Goal: Information Seeking & Learning: Learn about a topic

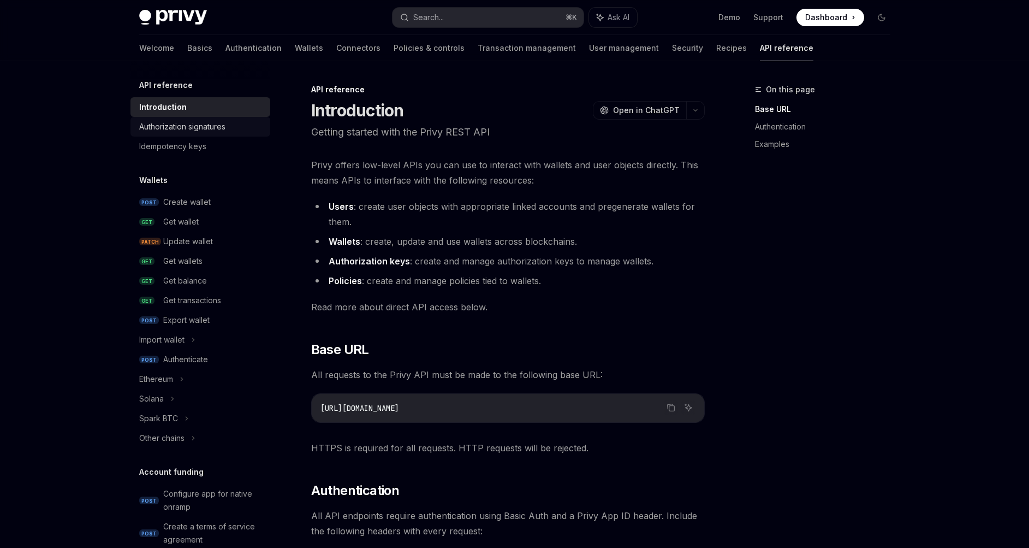
click at [176, 123] on div "Authorization signatures" at bounding box center [182, 126] width 86 height 13
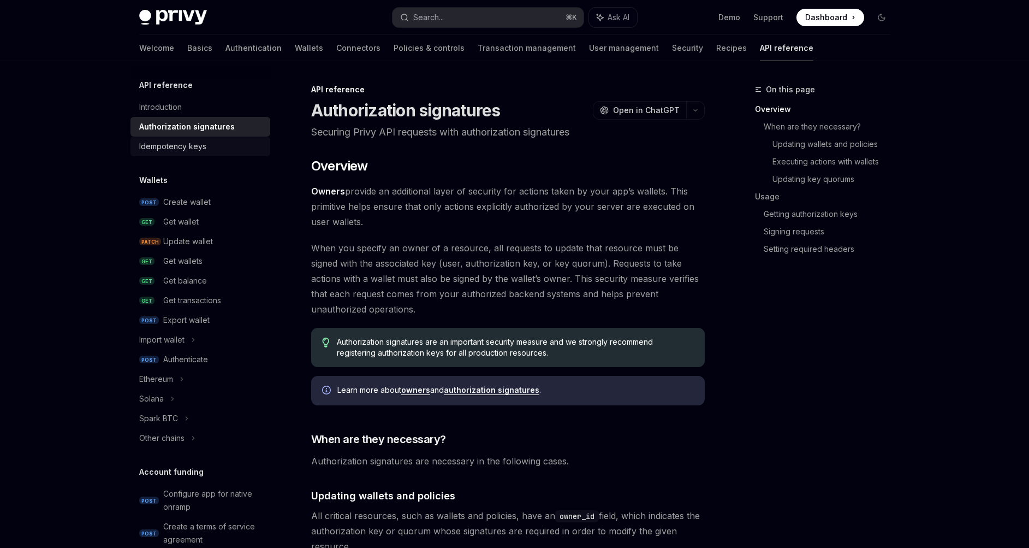
click at [179, 144] on div "Idempotency keys" at bounding box center [172, 146] width 67 height 13
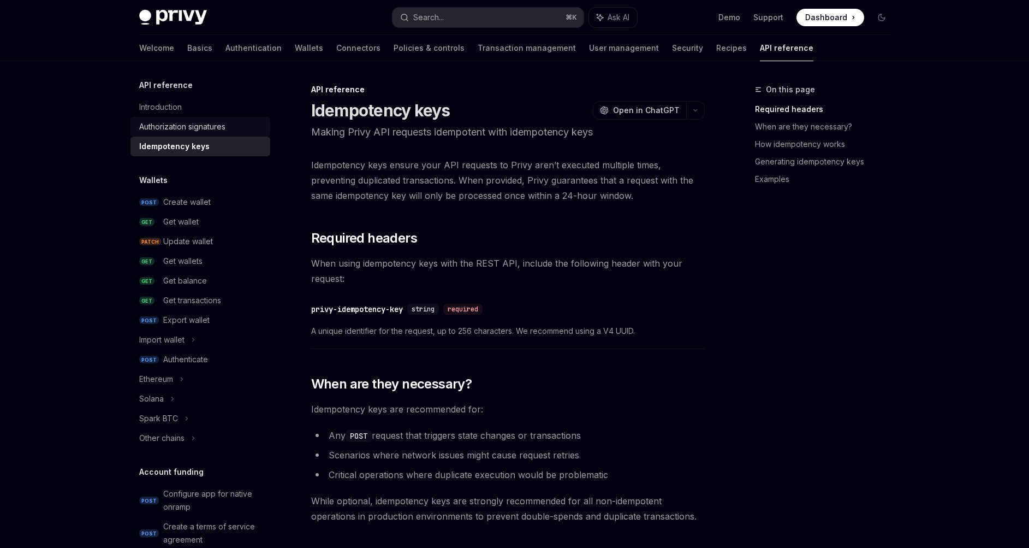
click at [160, 122] on div "Authorization signatures" at bounding box center [182, 126] width 86 height 13
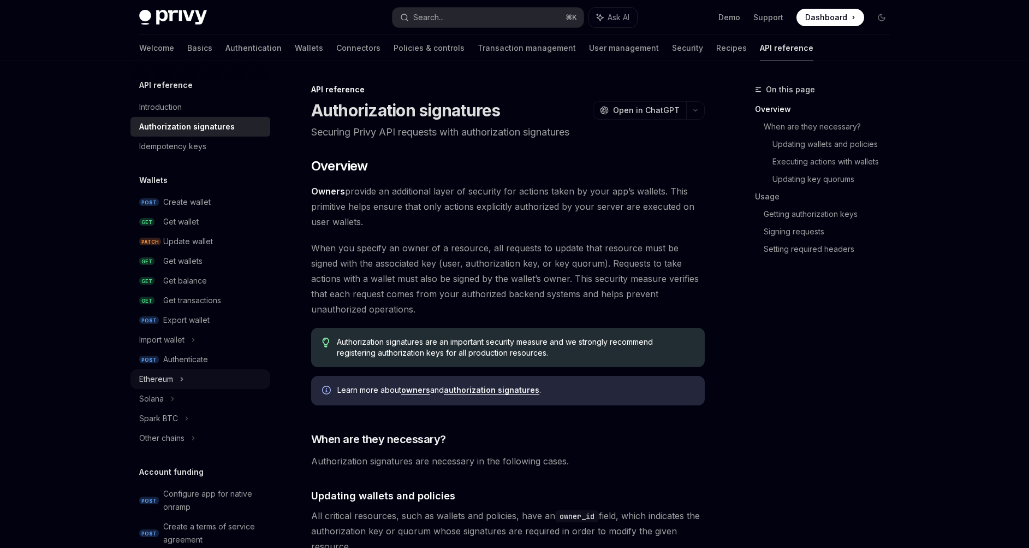
click at [173, 377] on div "Ethereum" at bounding box center [156, 378] width 34 height 13
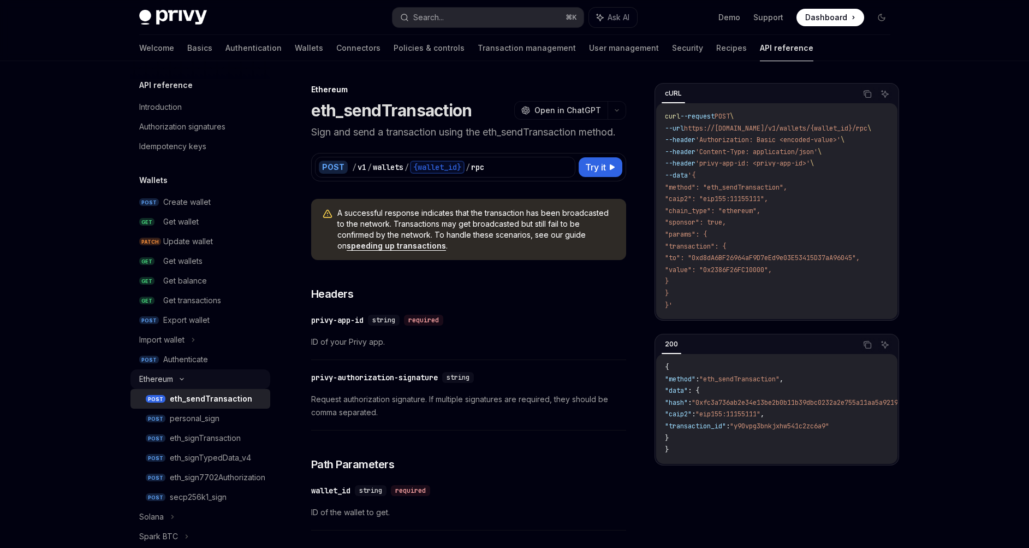
click at [172, 376] on div "Ethereum" at bounding box center [156, 378] width 34 height 13
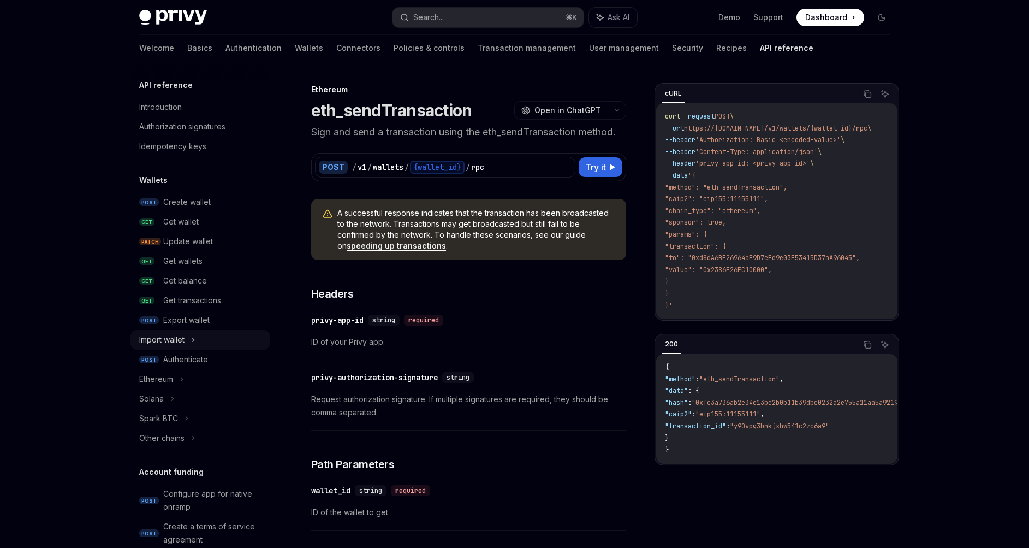
click at [169, 336] on div "Import wallet" at bounding box center [161, 339] width 45 height 13
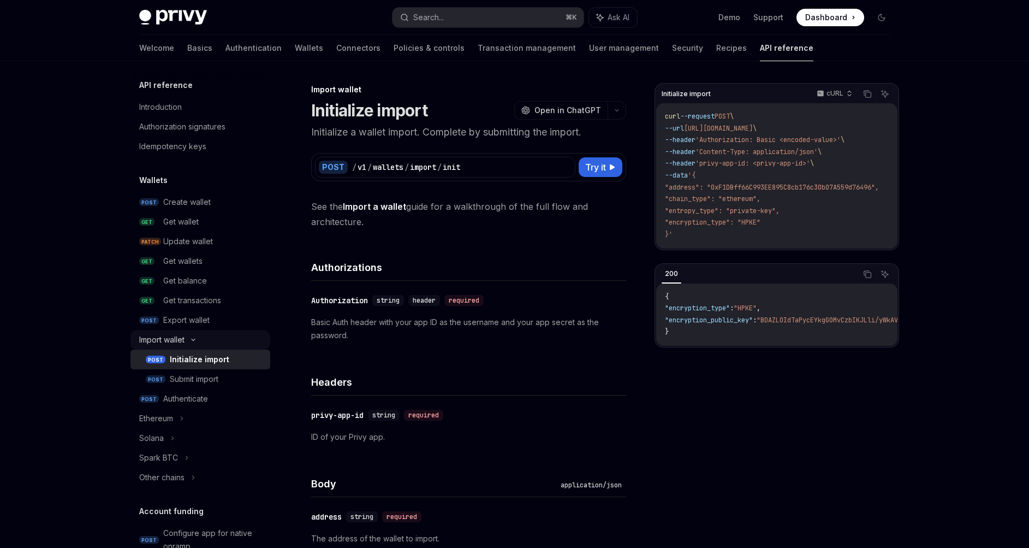
click at [169, 336] on div "Import wallet" at bounding box center [161, 339] width 45 height 13
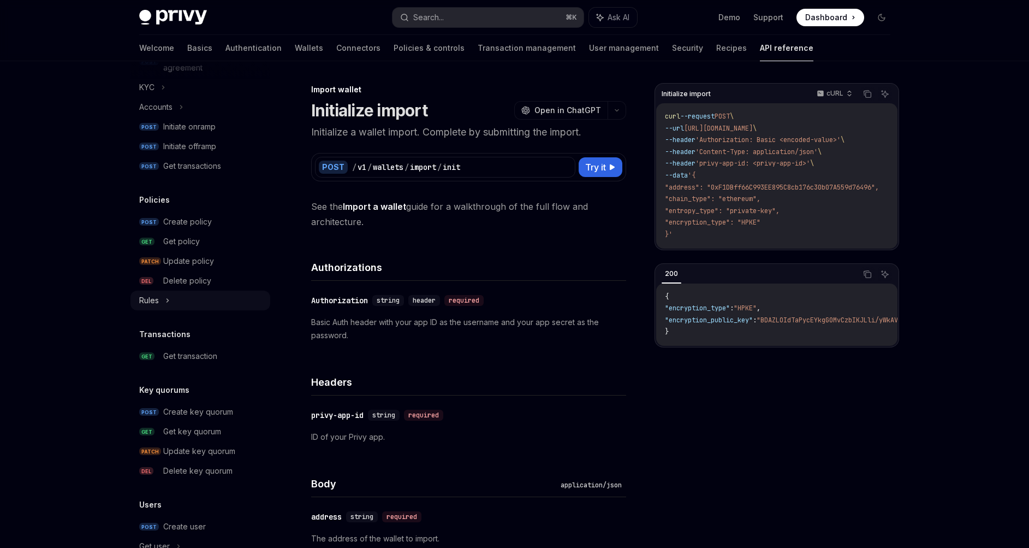
scroll to position [254, 0]
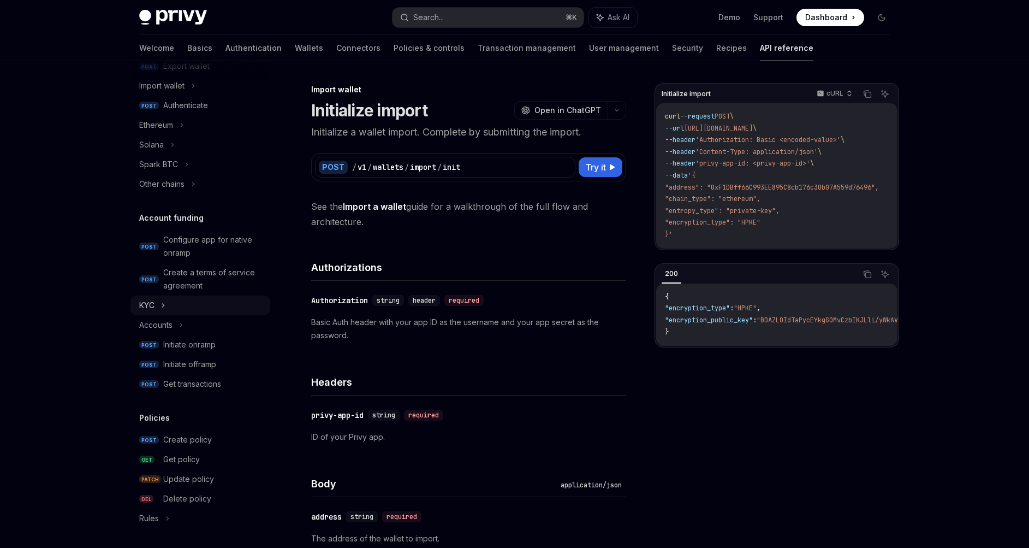
click at [153, 311] on div "KYC" at bounding box center [146, 305] width 15 height 13
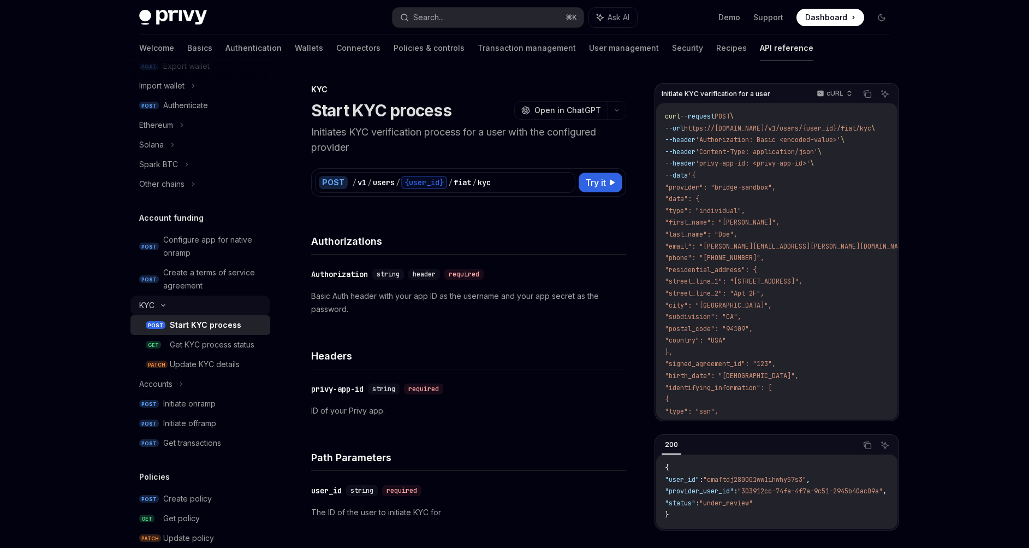
click at [155, 309] on div "KYC" at bounding box center [200, 305] width 140 height 20
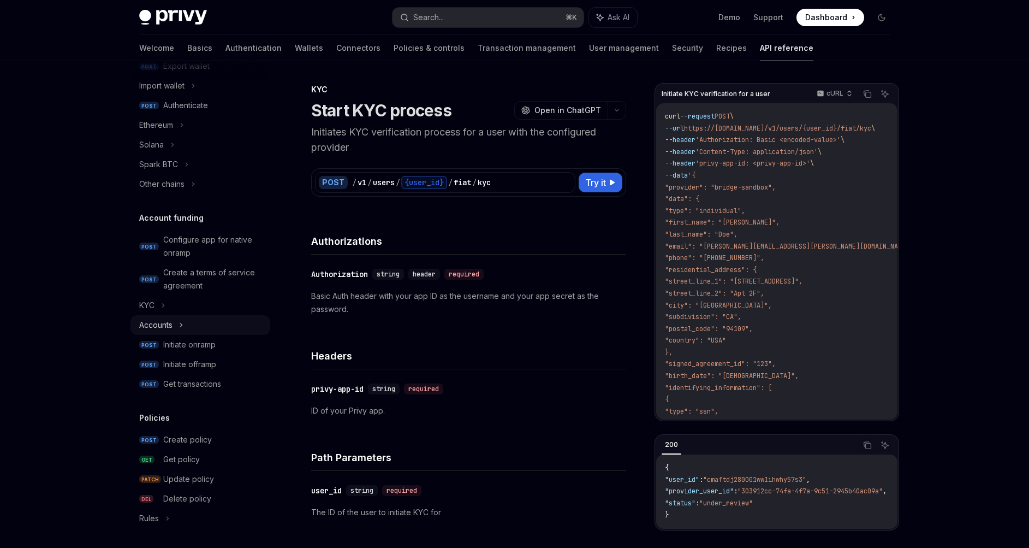
click at [159, 326] on div "Accounts" at bounding box center [155, 324] width 33 height 13
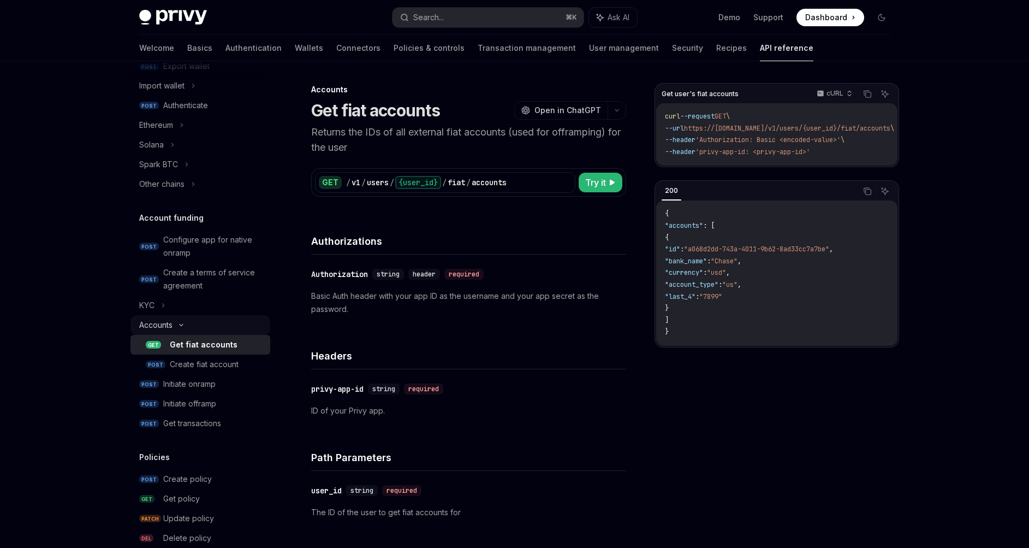
click at [159, 326] on div "Accounts" at bounding box center [155, 324] width 33 height 13
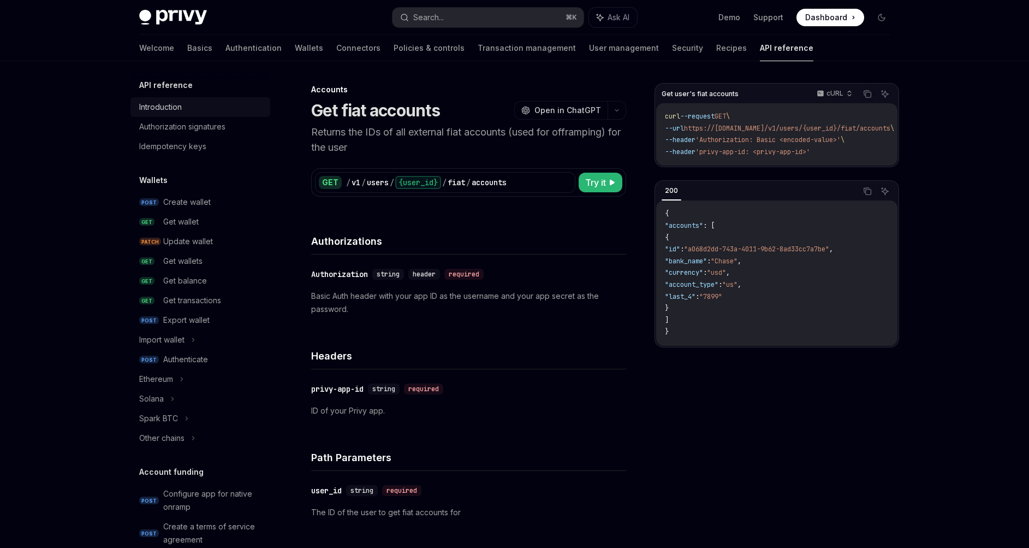
click at [159, 100] on div "Introduction" at bounding box center [160, 106] width 43 height 13
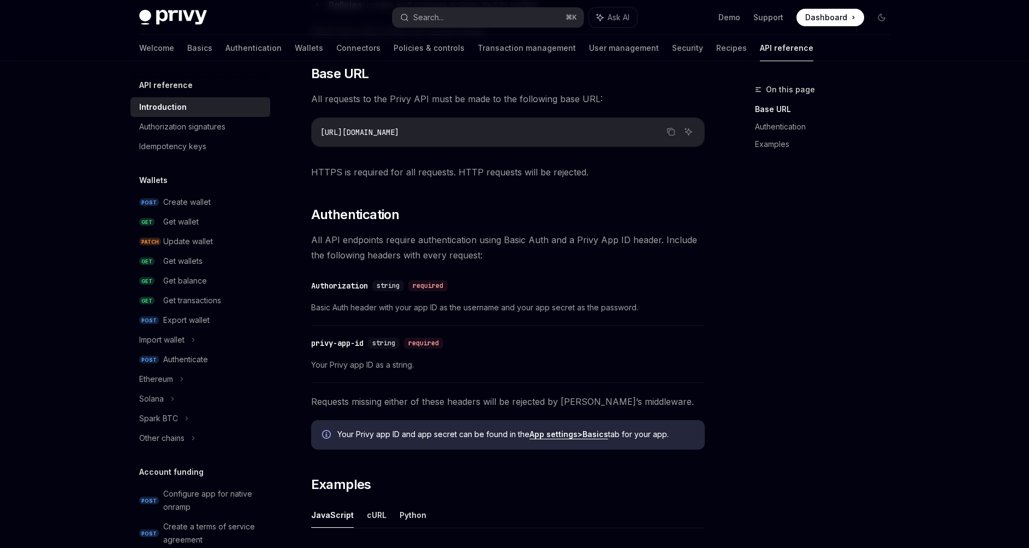
scroll to position [410, 0]
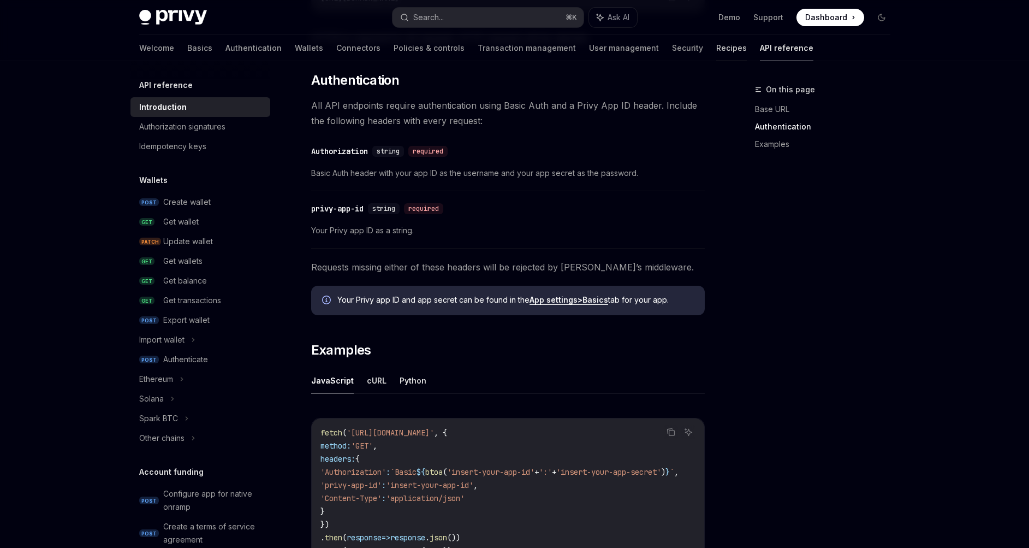
click at [716, 52] on link "Recipes" at bounding box center [731, 48] width 31 height 26
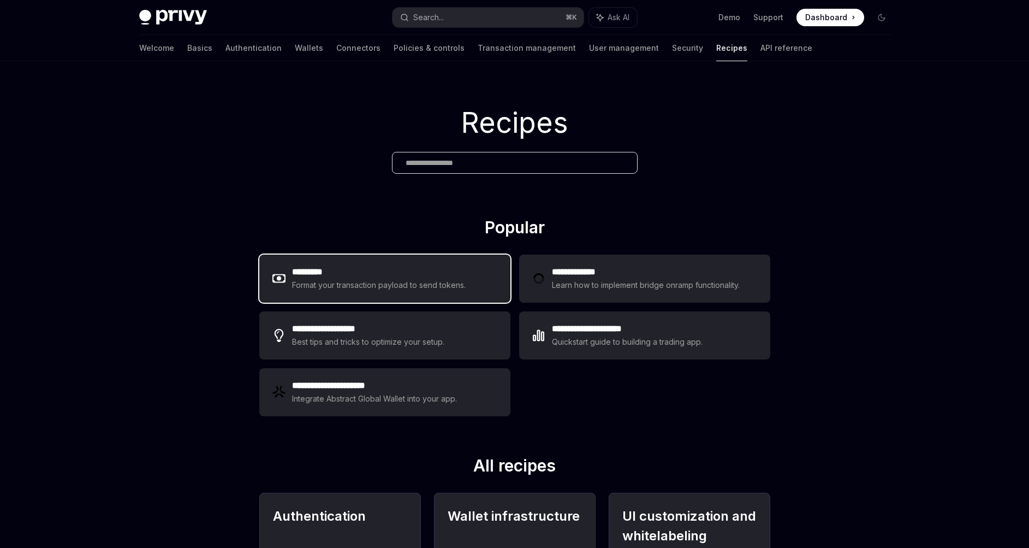
click at [414, 270] on h2 "*********" at bounding box center [379, 271] width 174 height 13
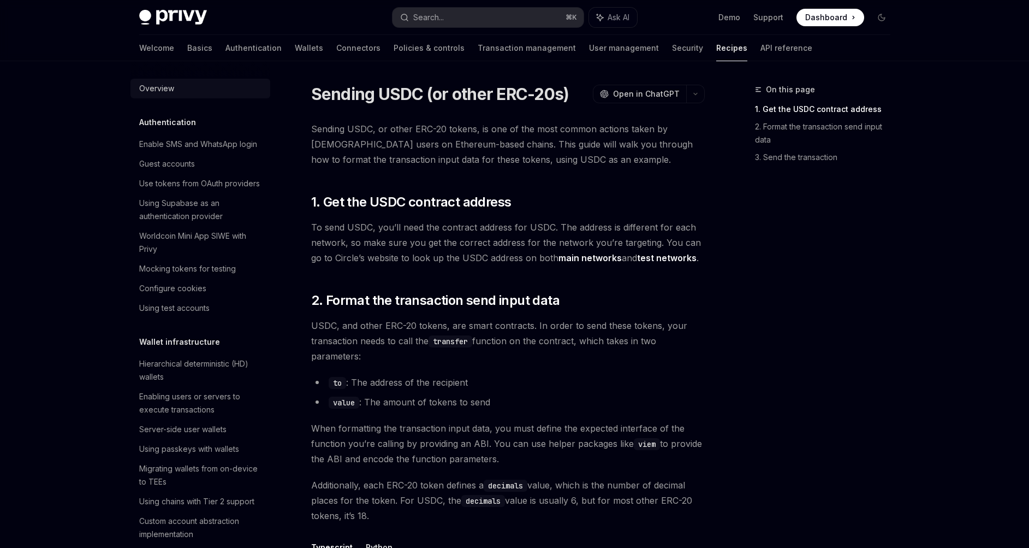
click at [152, 91] on div "Overview" at bounding box center [156, 88] width 35 height 13
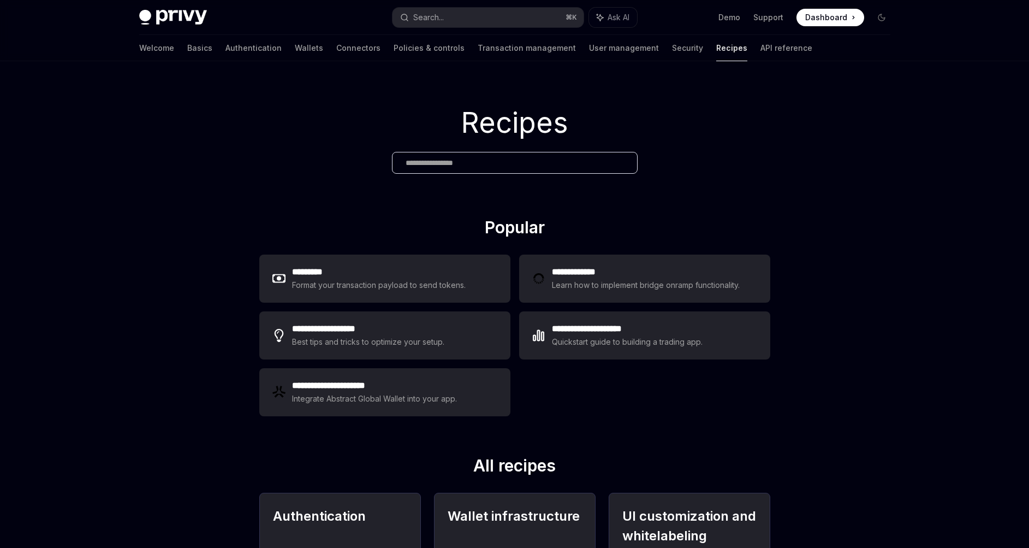
click at [157, 97] on div "Recipes" at bounding box center [514, 139] width 1029 height 156
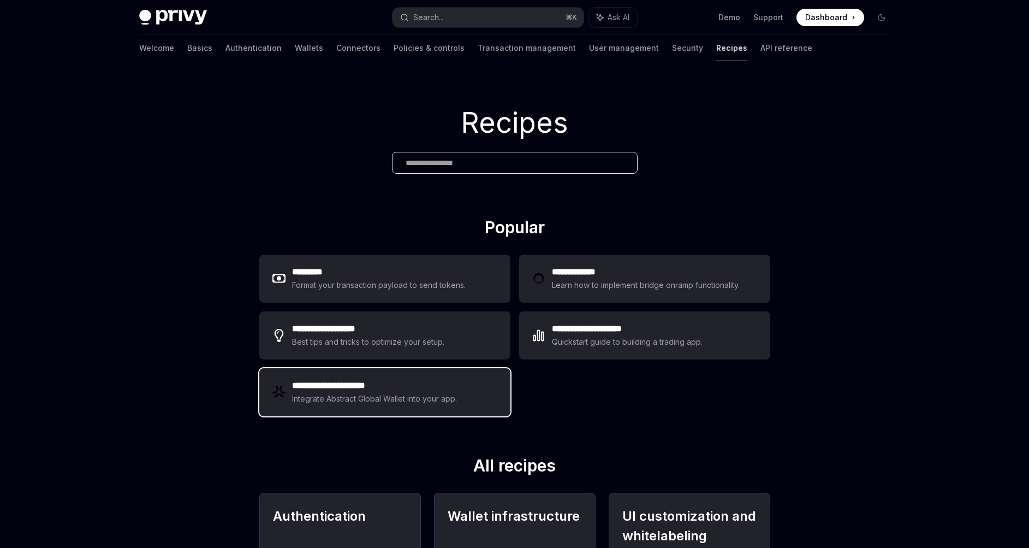
click at [421, 381] on h2 "**********" at bounding box center [375, 385] width 166 height 13
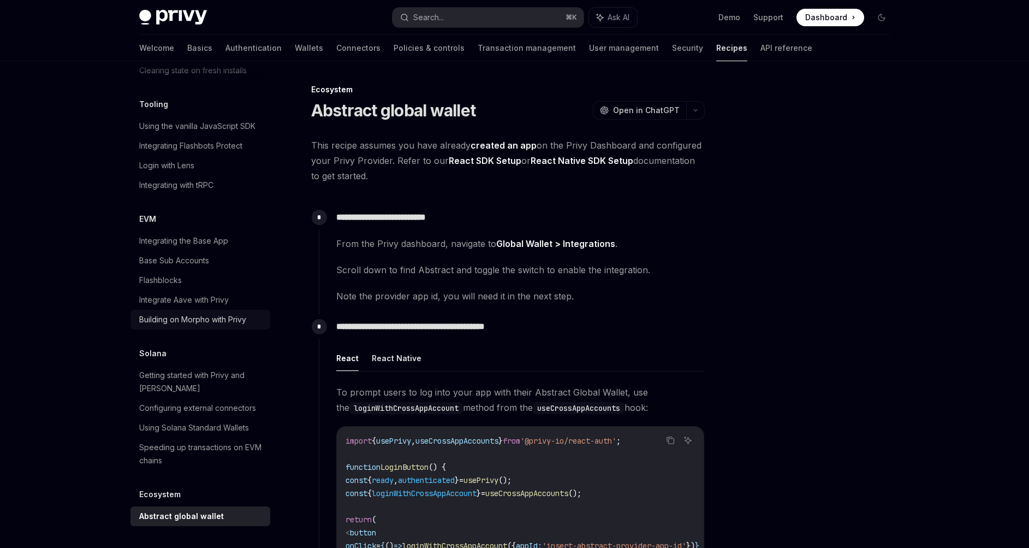
click at [179, 313] on div "Building on Morpho with Privy" at bounding box center [192, 319] width 107 height 13
click at [181, 234] on div "Integrating the Base App" at bounding box center [183, 240] width 89 height 13
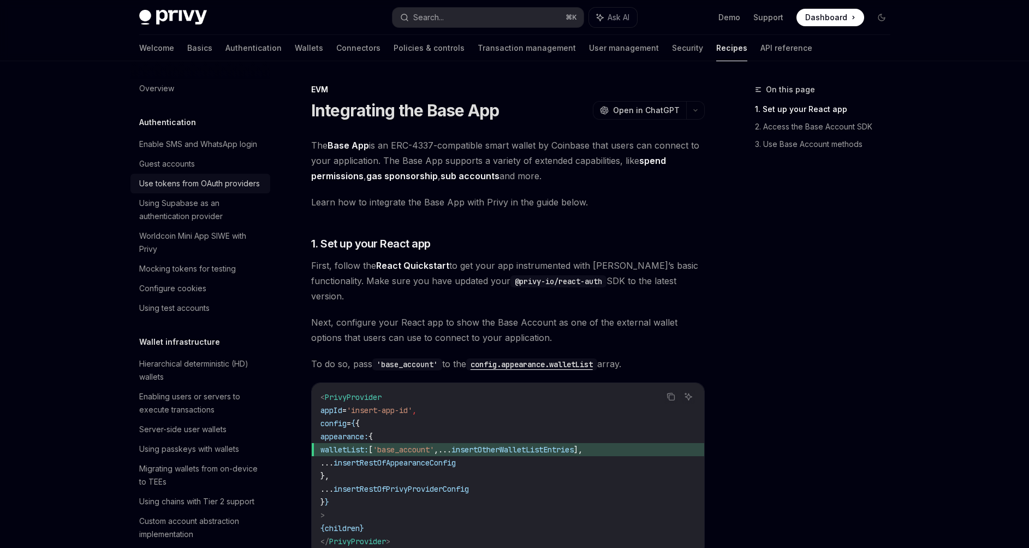
click at [153, 189] on link "Use tokens from OAuth providers" at bounding box center [200, 184] width 140 height 20
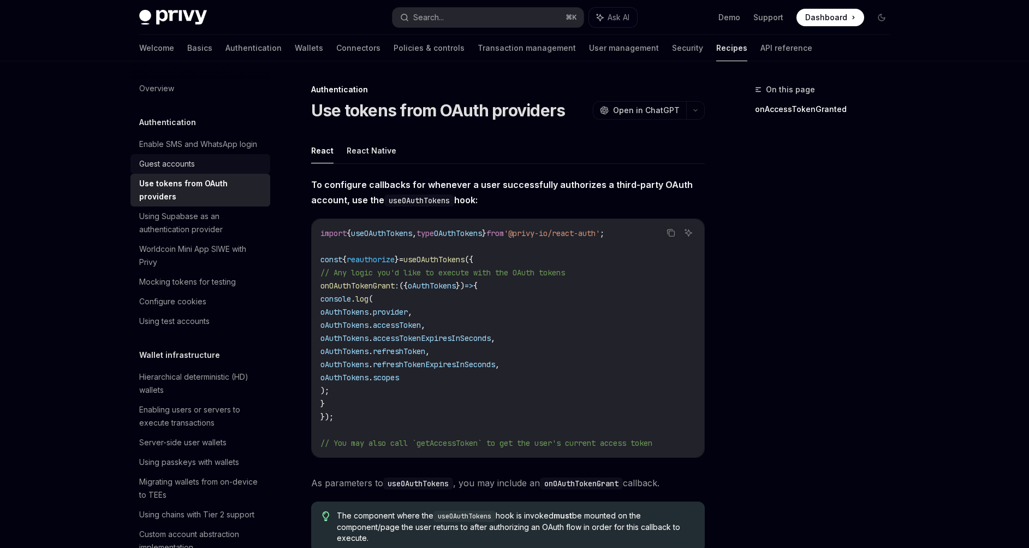
click at [158, 170] on div "Guest accounts" at bounding box center [167, 163] width 56 height 13
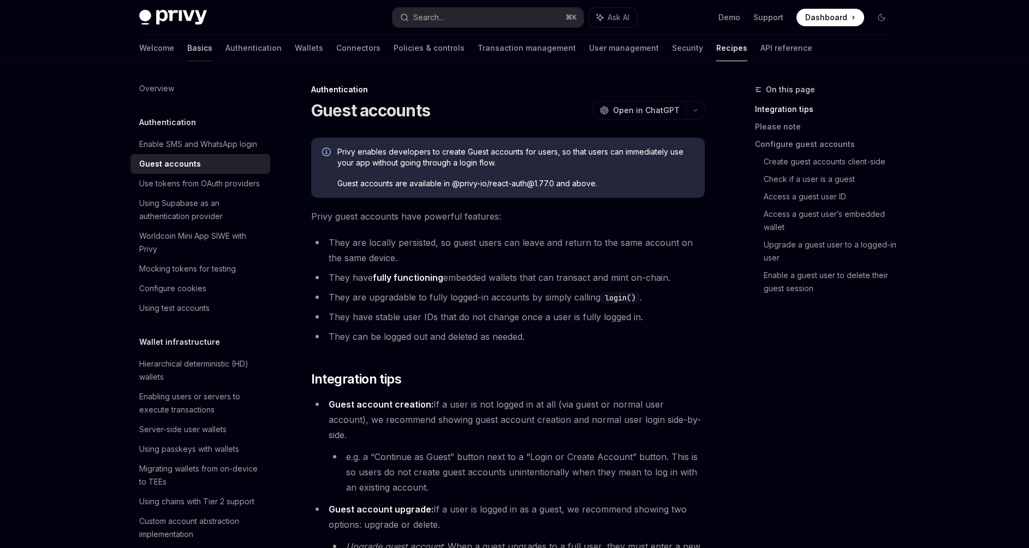
click at [187, 47] on link "Basics" at bounding box center [199, 48] width 25 height 26
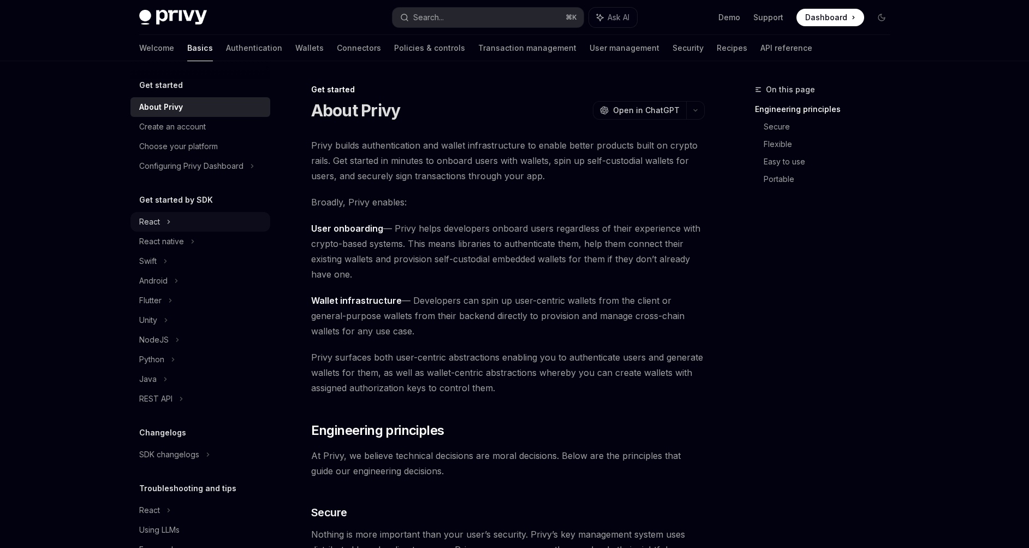
click at [156, 224] on div "React" at bounding box center [149, 221] width 21 height 13
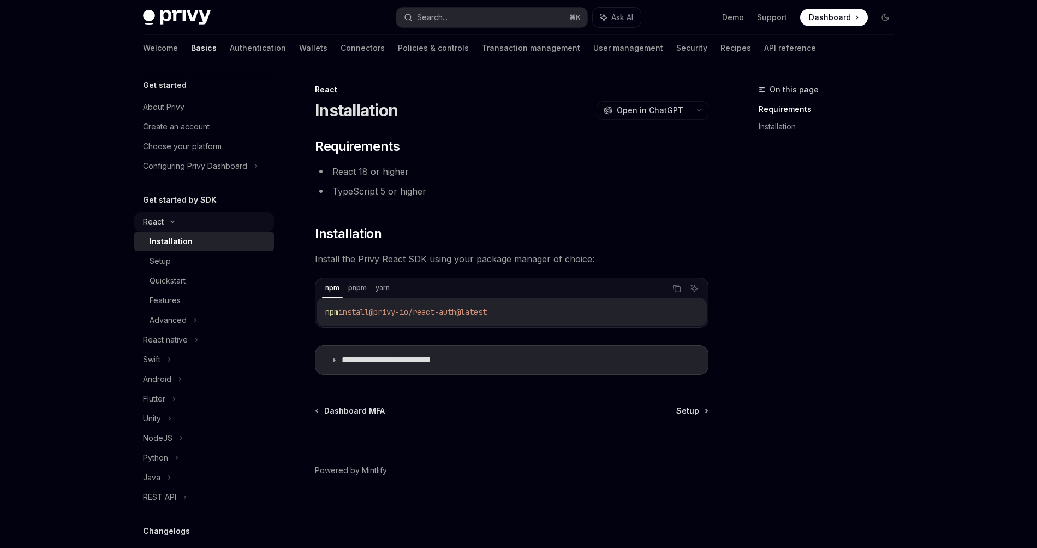
click at [156, 223] on div "React" at bounding box center [153, 221] width 21 height 13
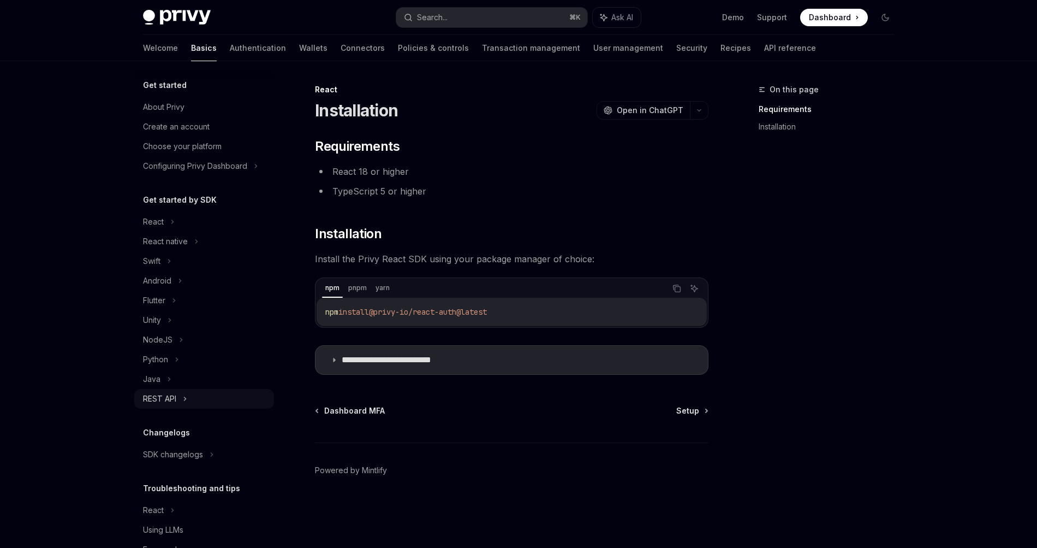
click at [177, 390] on div "REST API" at bounding box center [204, 399] width 140 height 20
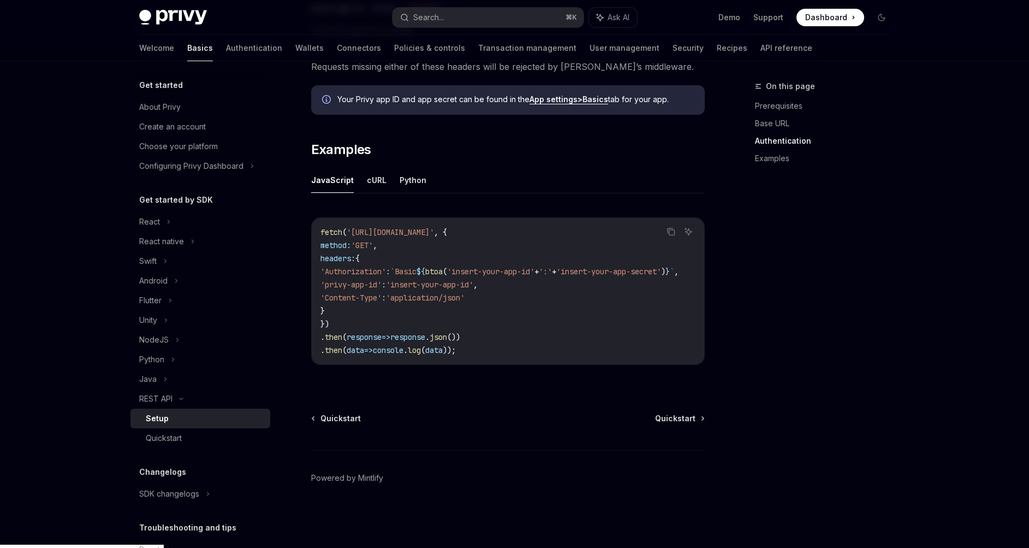
scroll to position [491, 0]
click at [193, 148] on div "Choose your platform" at bounding box center [178, 146] width 79 height 13
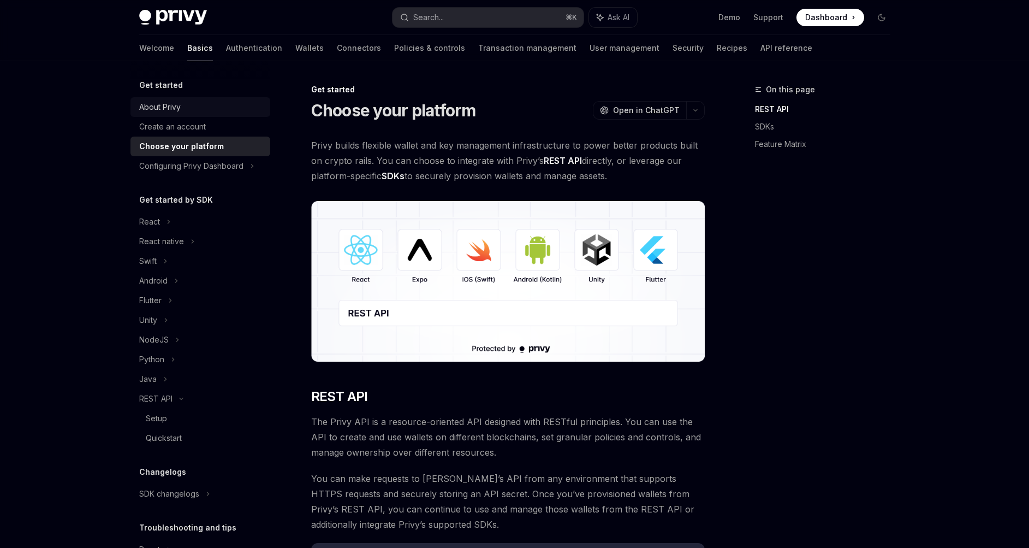
click at [164, 112] on div "About Privy" at bounding box center [159, 106] width 41 height 13
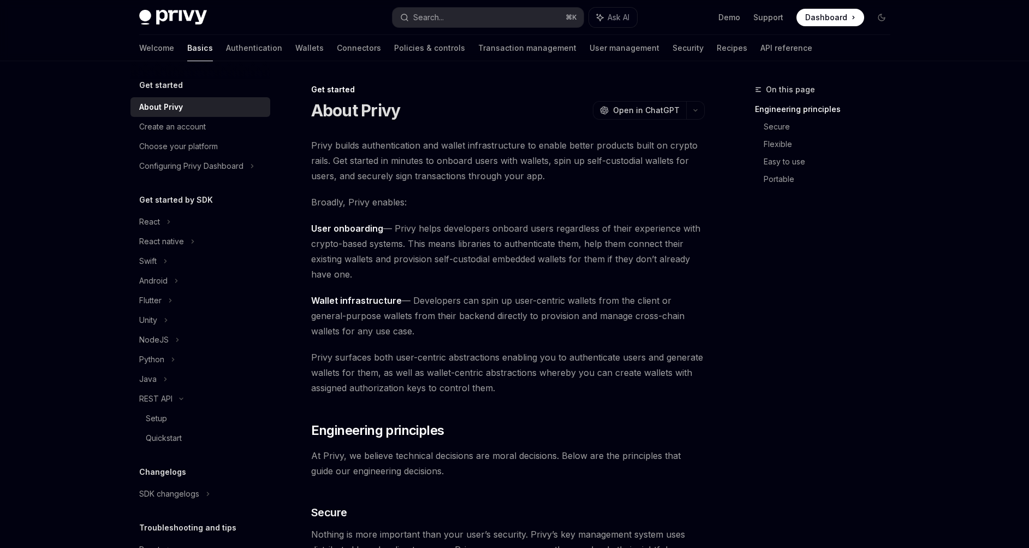
click at [175, 25] on img at bounding box center [173, 17] width 68 height 15
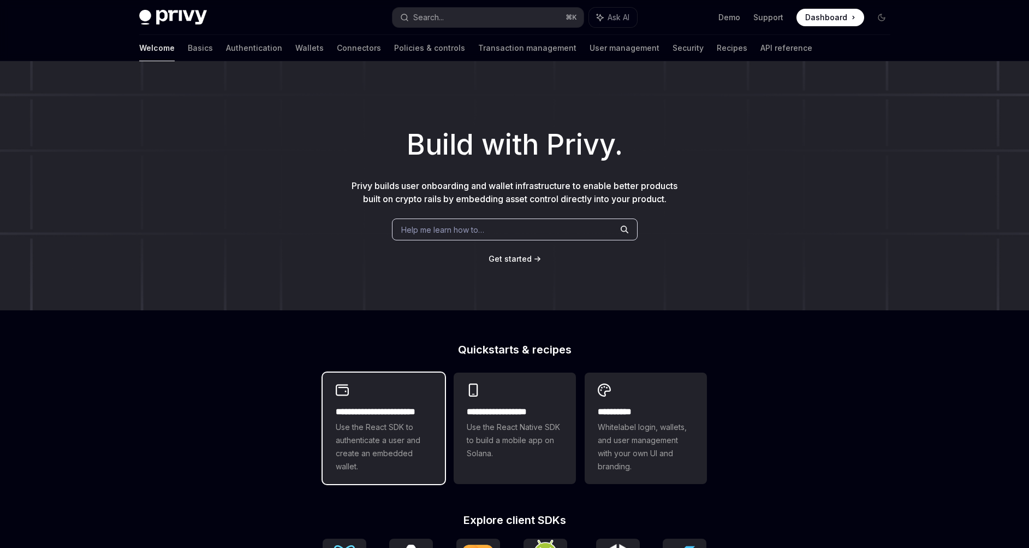
click at [354, 408] on h2 "**********" at bounding box center [384, 411] width 96 height 13
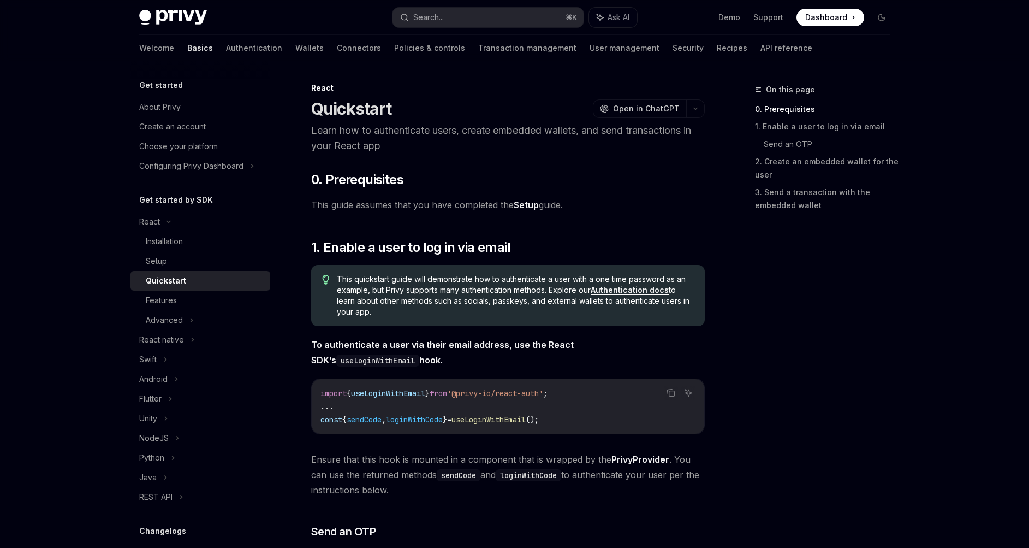
scroll to position [2, 0]
type textarea "*"
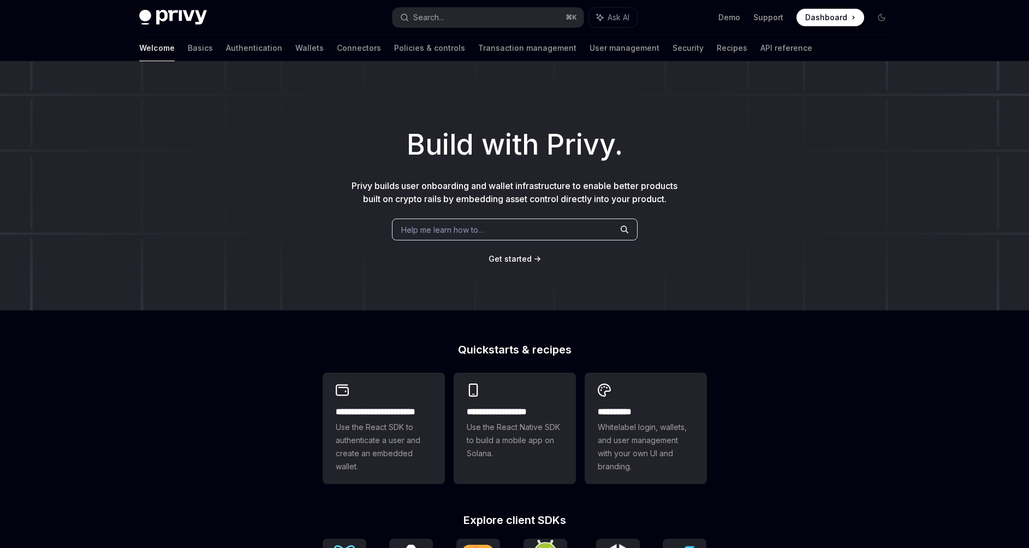
click at [514, 257] on span "Get started" at bounding box center [510, 258] width 43 height 9
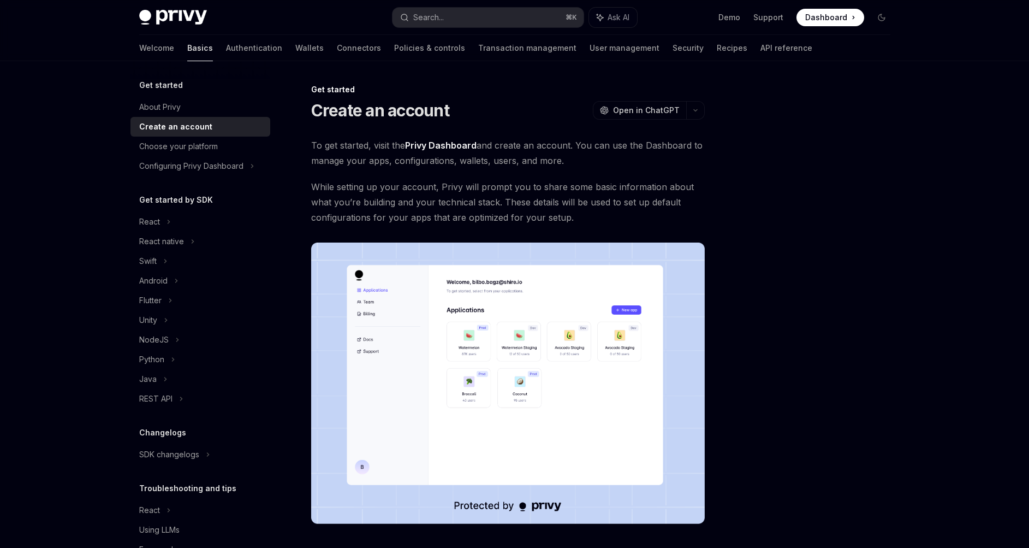
click at [187, 49] on link "Basics" at bounding box center [200, 48] width 26 height 26
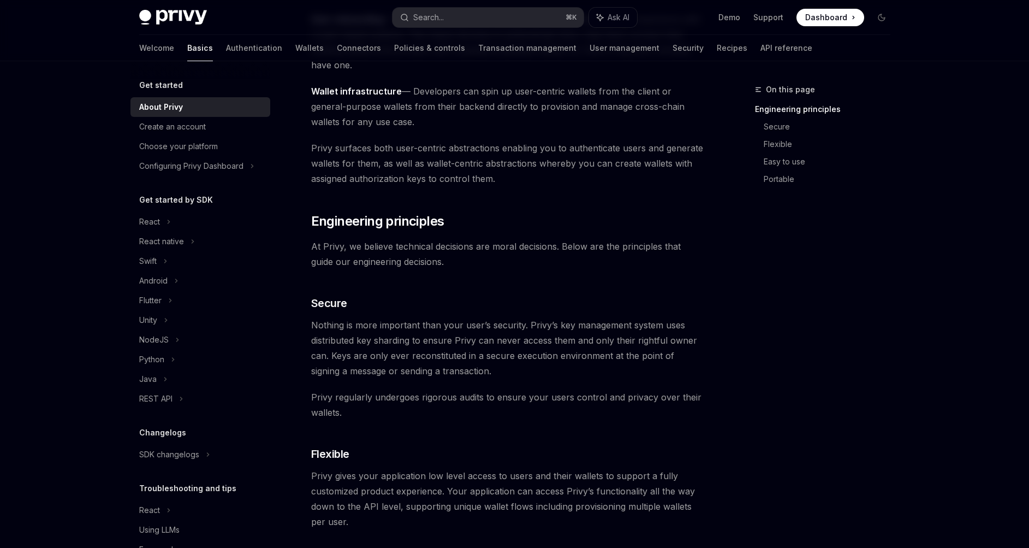
scroll to position [305, 0]
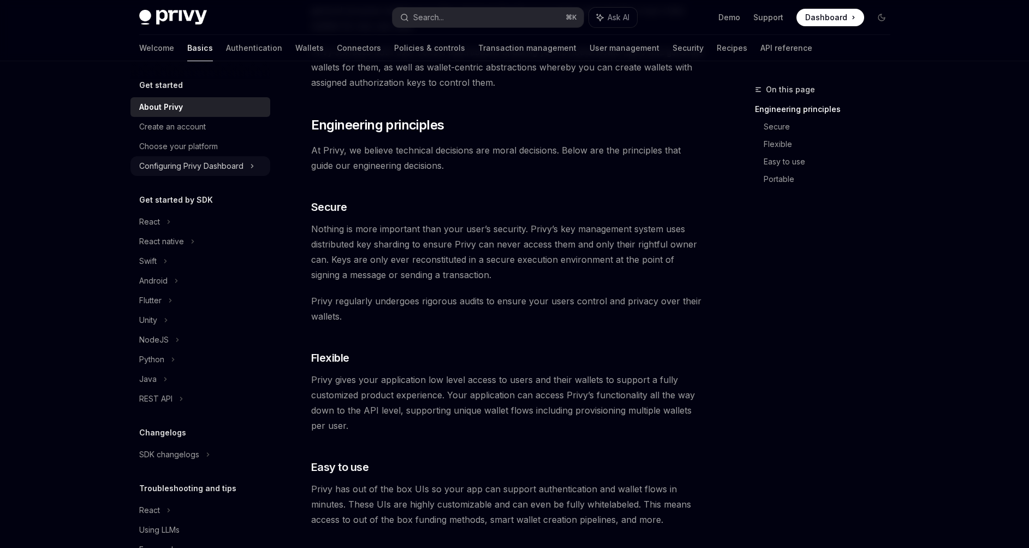
click at [177, 167] on div "Configuring Privy Dashboard" at bounding box center [191, 165] width 104 height 13
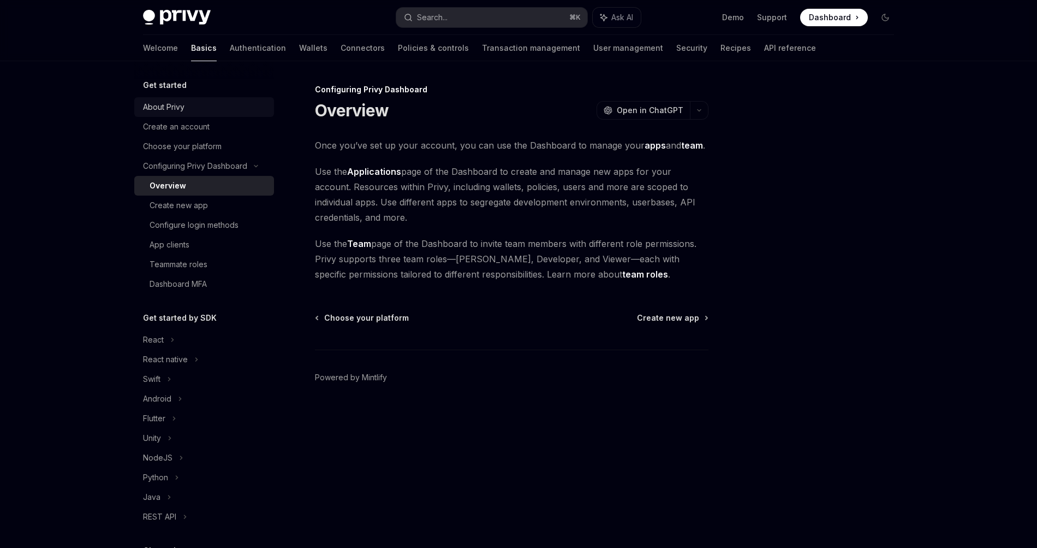
click at [162, 109] on div "About Privy" at bounding box center [163, 106] width 41 height 13
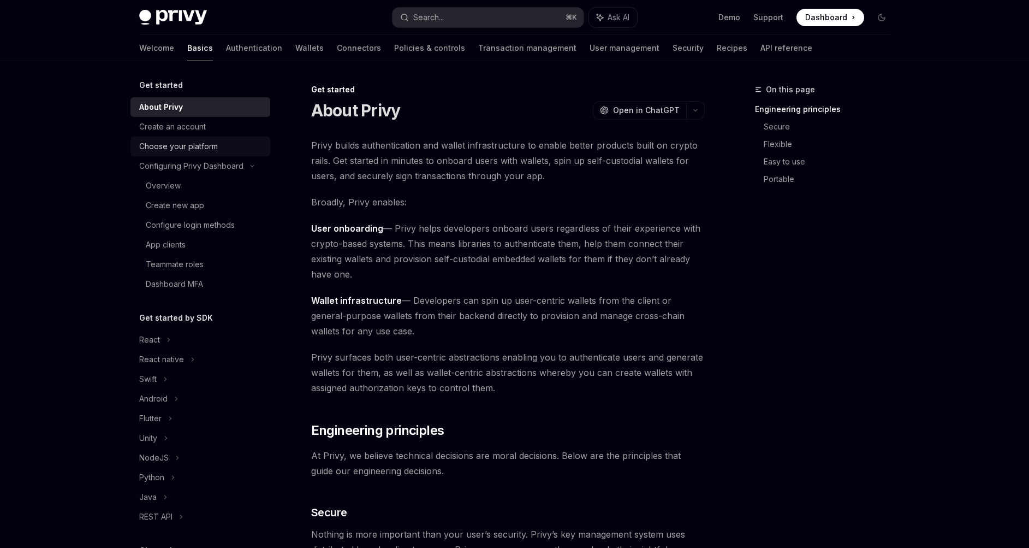
click at [162, 136] on link "Choose your platform" at bounding box center [200, 146] width 140 height 20
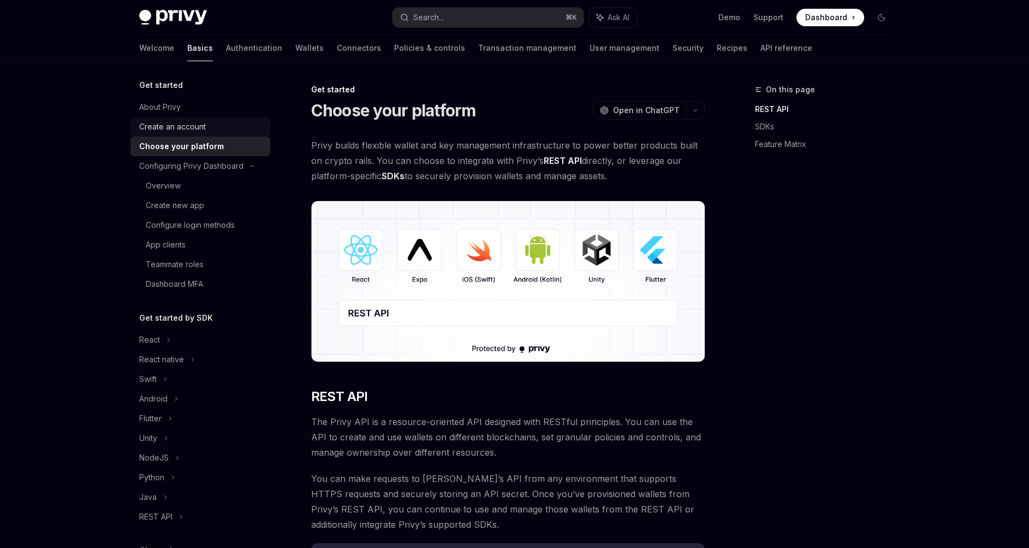
click at [162, 128] on div "Create an account" at bounding box center [172, 126] width 67 height 13
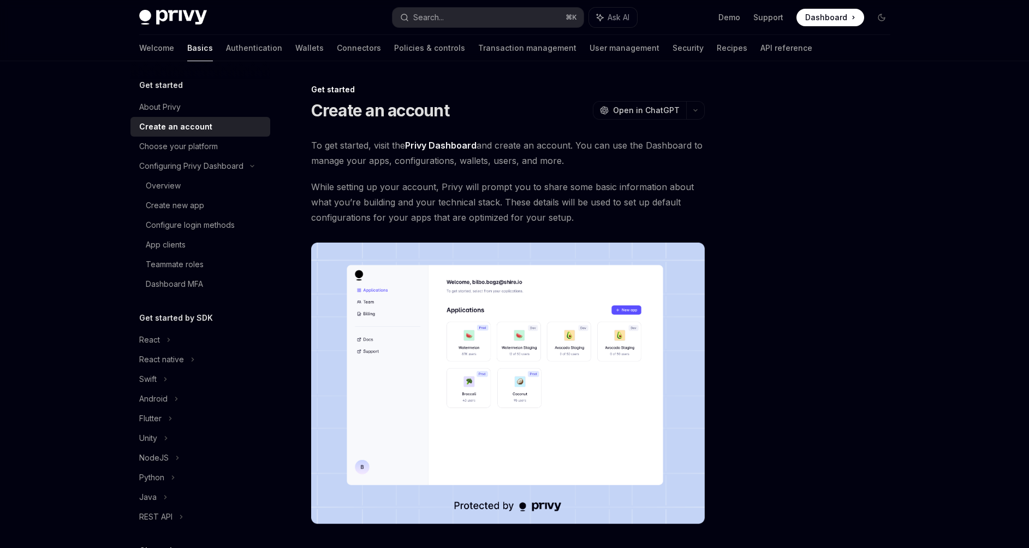
scroll to position [138, 0]
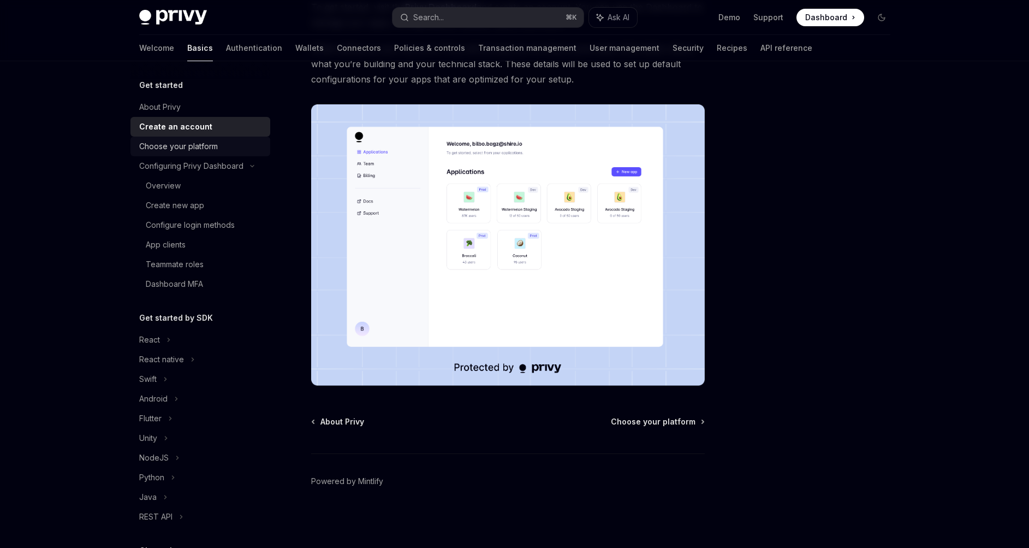
click at [163, 144] on div "Choose your platform" at bounding box center [178, 146] width 79 height 13
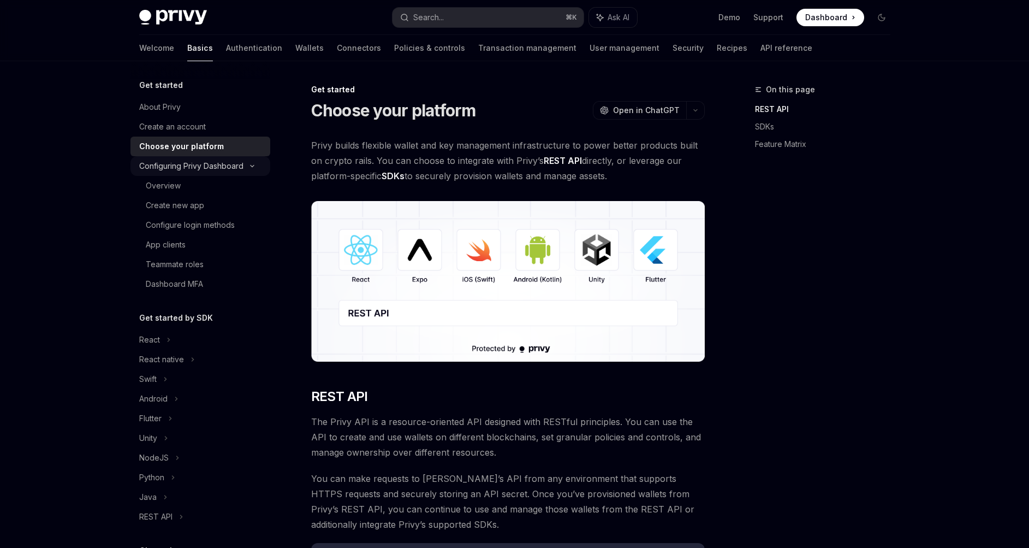
click at [149, 163] on div "Configuring Privy Dashboard" at bounding box center [191, 165] width 104 height 13
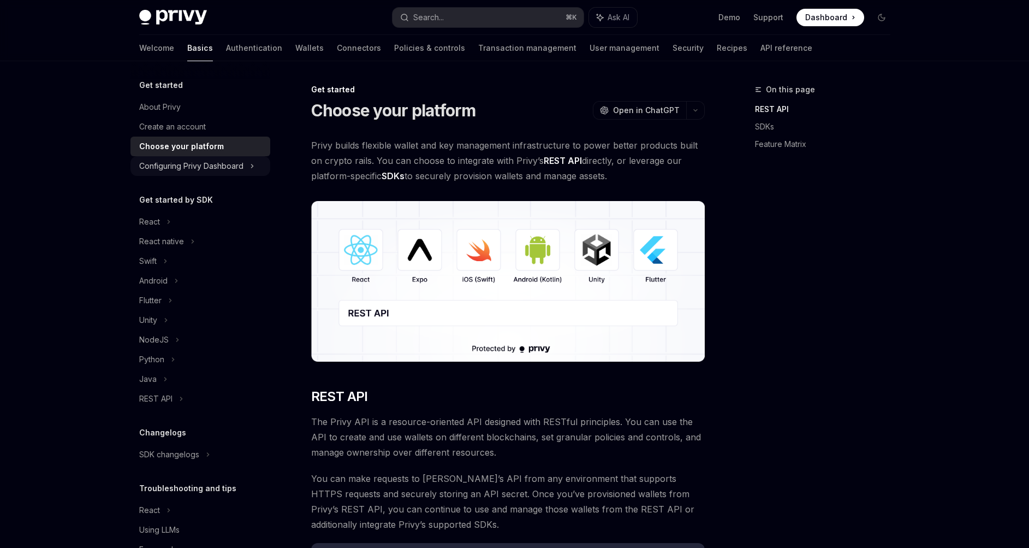
click at [148, 162] on div "Configuring Privy Dashboard" at bounding box center [191, 165] width 104 height 13
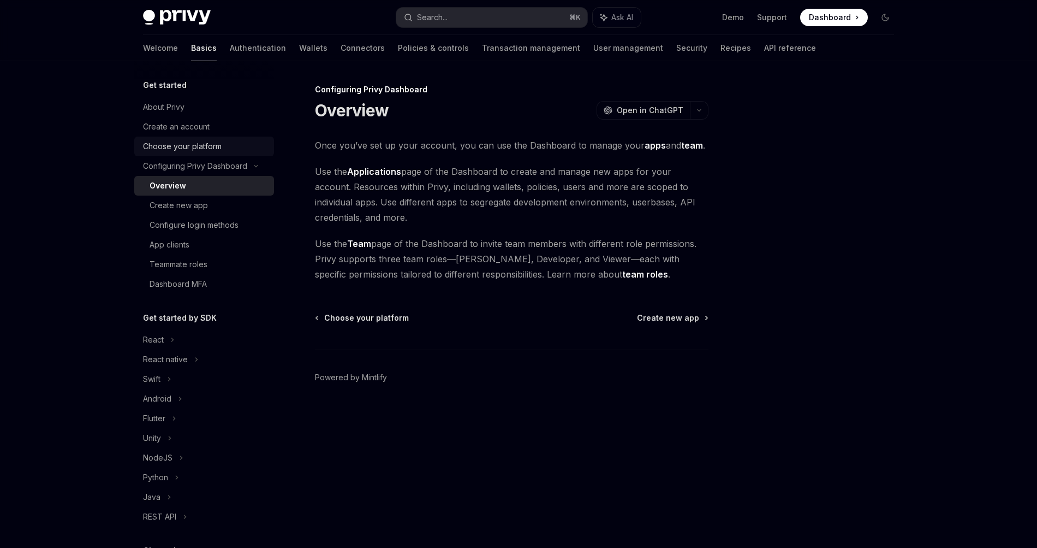
click at [167, 152] on div "Choose your platform" at bounding box center [182, 146] width 79 height 13
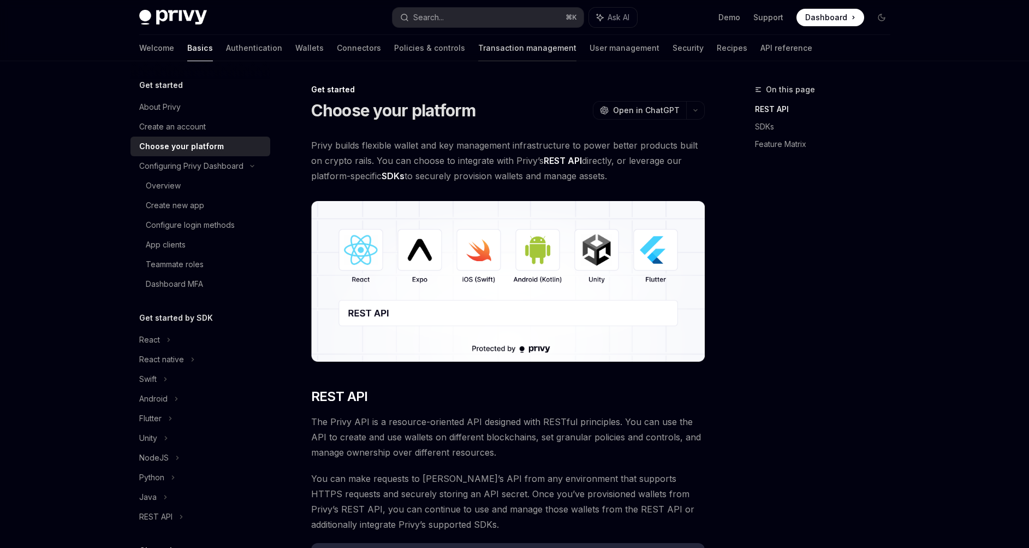
click at [478, 51] on link "Transaction management" at bounding box center [527, 48] width 98 height 26
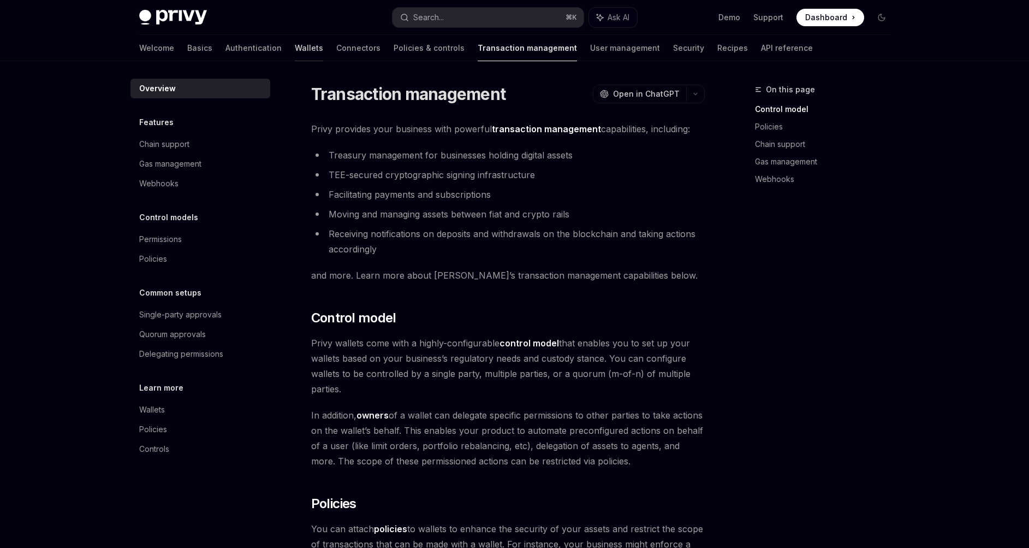
click at [295, 49] on link "Wallets" at bounding box center [309, 48] width 28 height 26
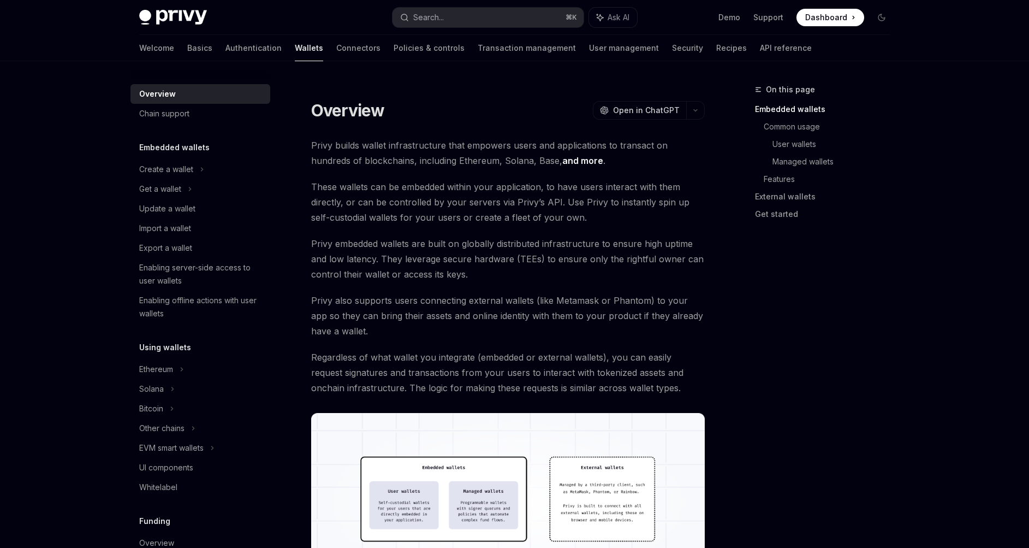
click at [212, 355] on div "Using wallets Ethereum Solana Bitcoin Other chains EVM smart wallets UI compone…" at bounding box center [200, 419] width 140 height 156
click at [211, 179] on div "Ethereum" at bounding box center [200, 169] width 140 height 20
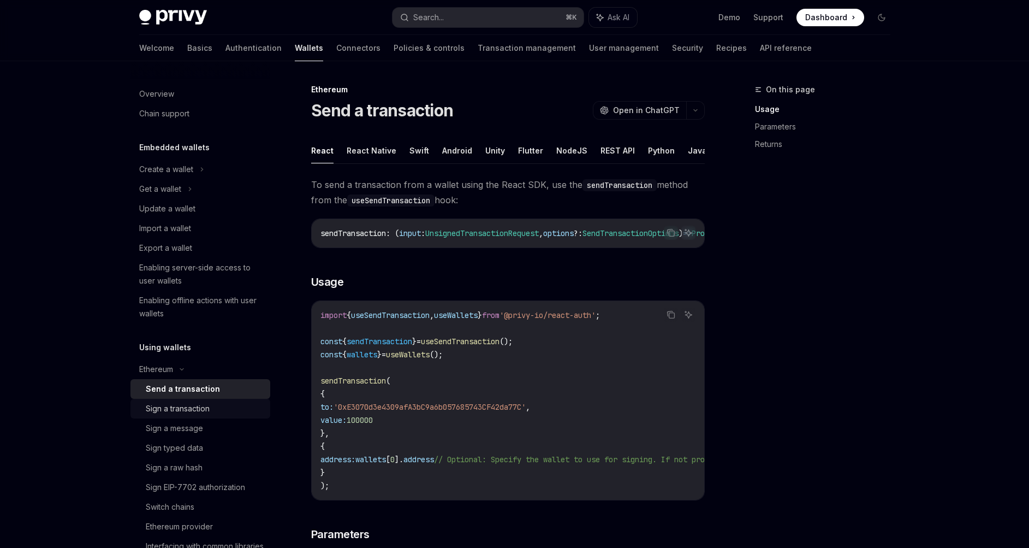
click at [196, 408] on div "Sign a transaction" at bounding box center [178, 408] width 64 height 13
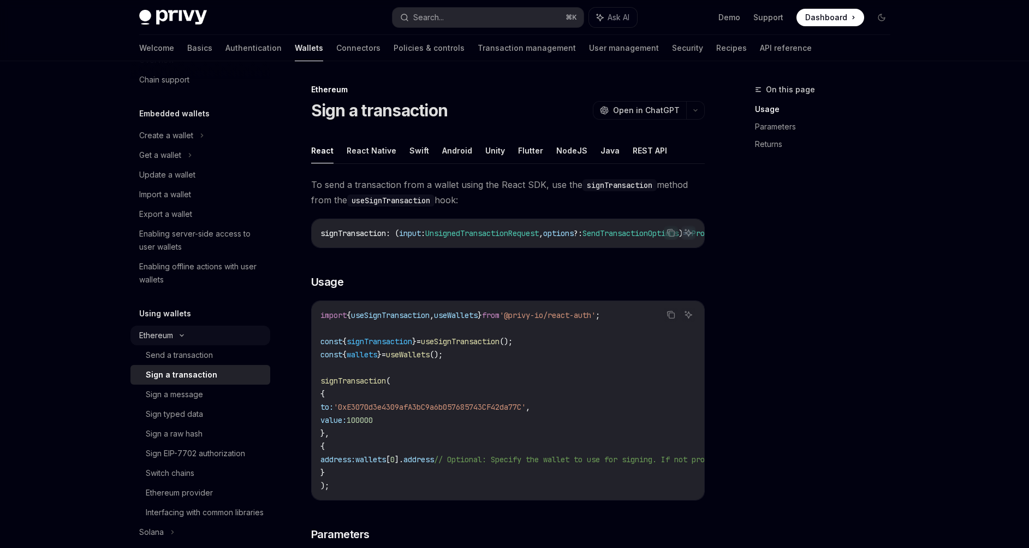
scroll to position [77, 0]
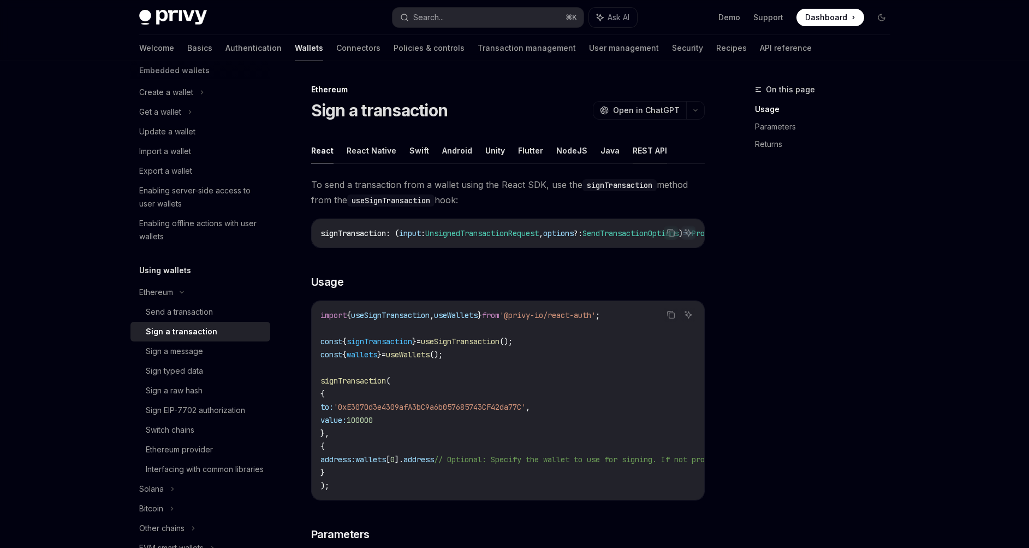
click at [633, 149] on button "REST API" at bounding box center [650, 151] width 34 height 26
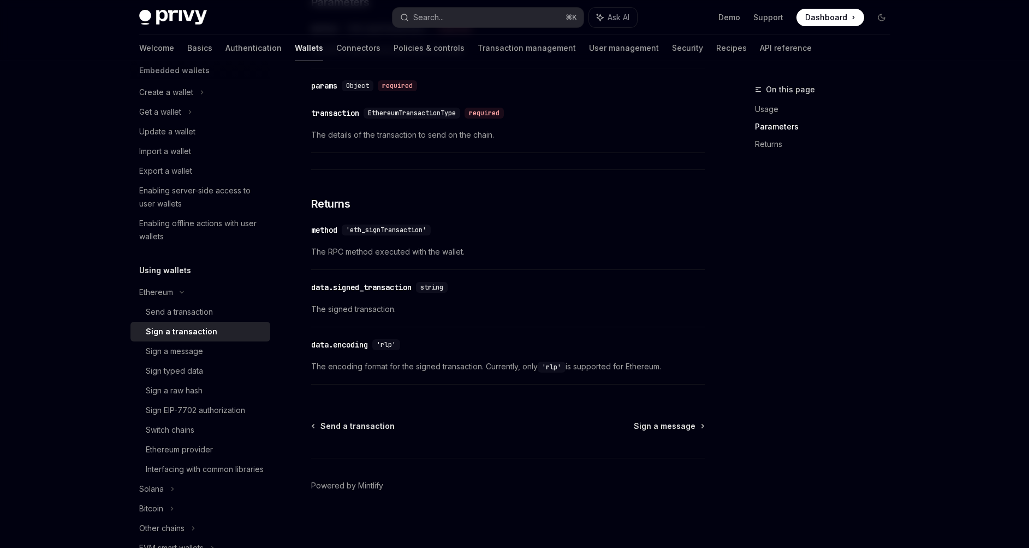
scroll to position [756, 0]
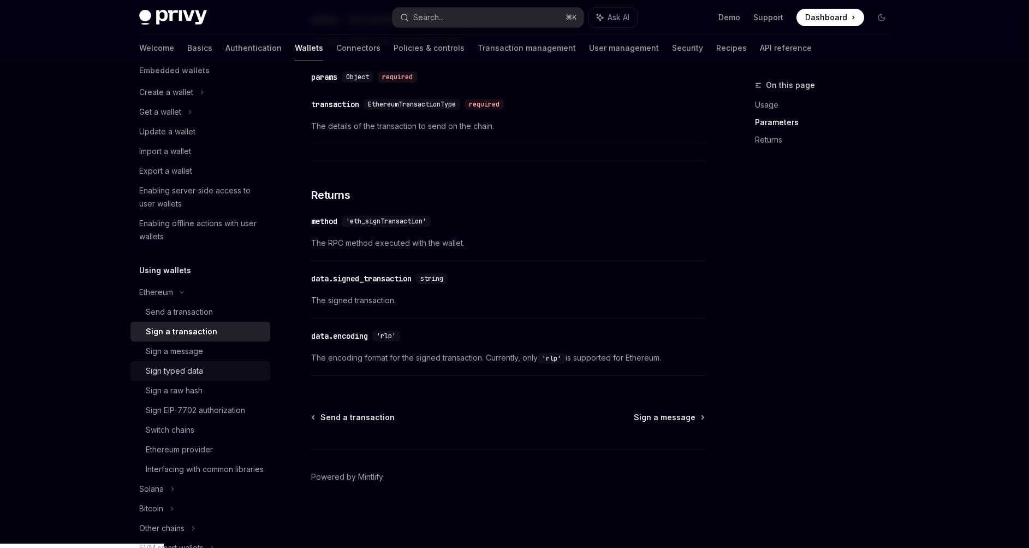
click at [175, 367] on div "Sign typed data" at bounding box center [174, 370] width 57 height 13
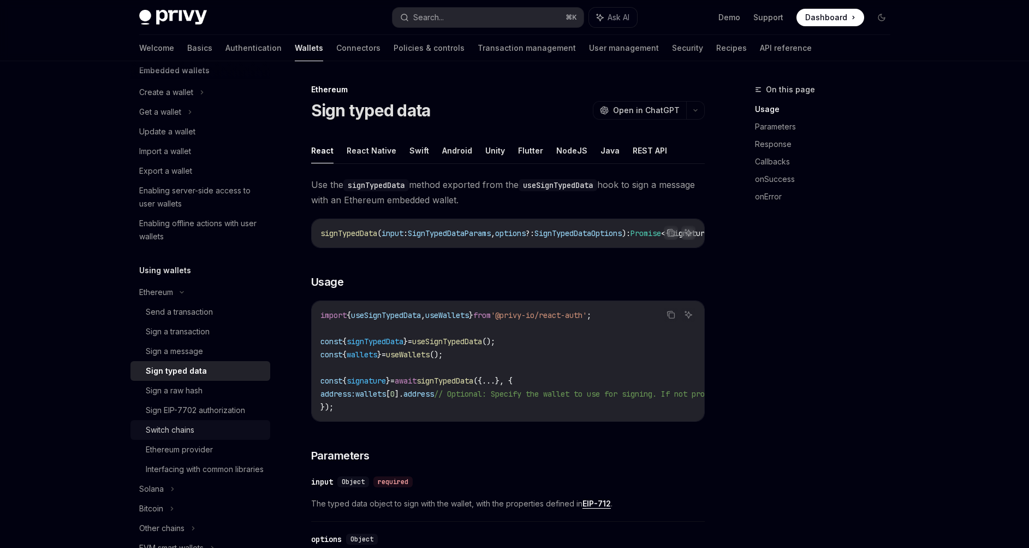
click at [188, 436] on div "Switch chains" at bounding box center [170, 429] width 49 height 13
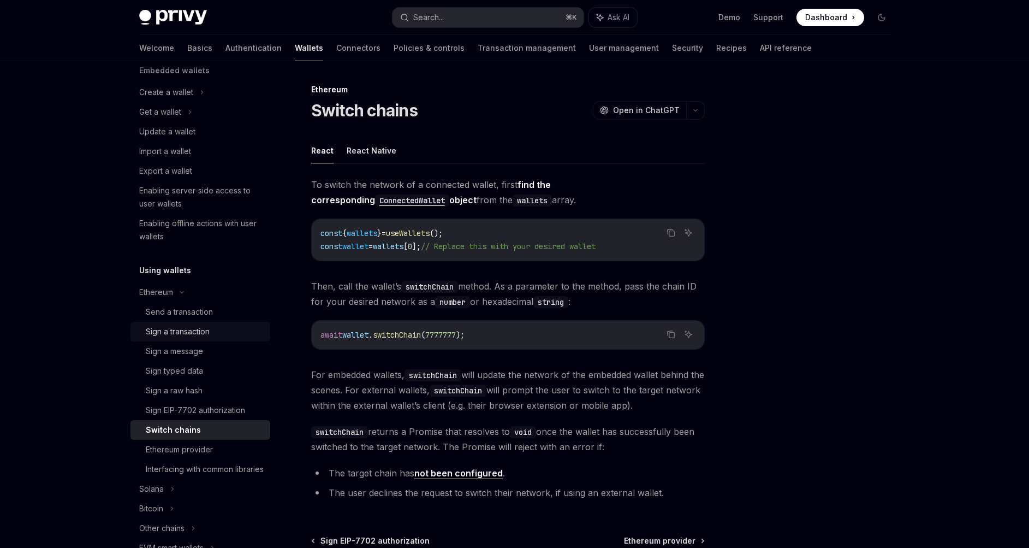
click at [162, 329] on div "Sign a transaction" at bounding box center [178, 331] width 64 height 13
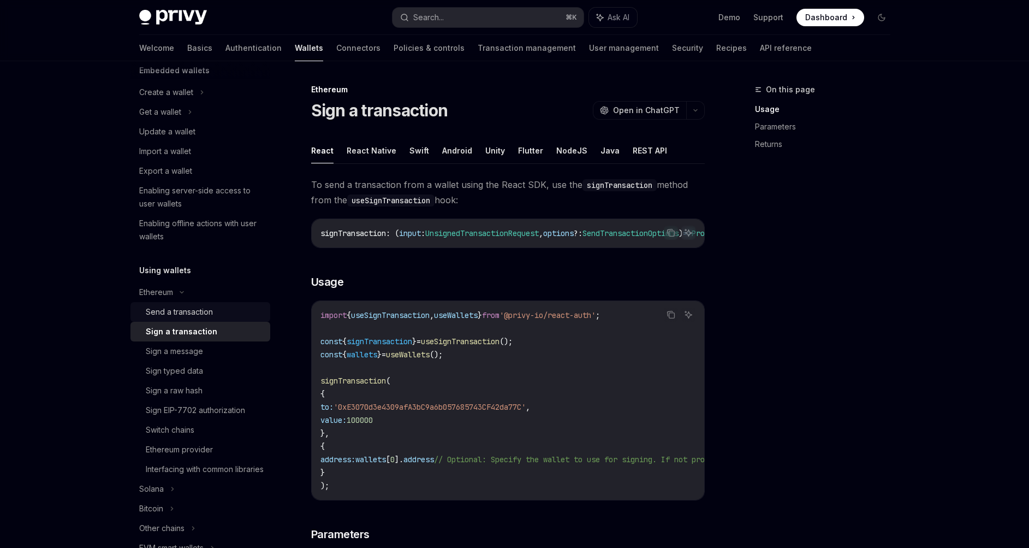
click at [167, 310] on div "Send a transaction" at bounding box center [179, 311] width 67 height 13
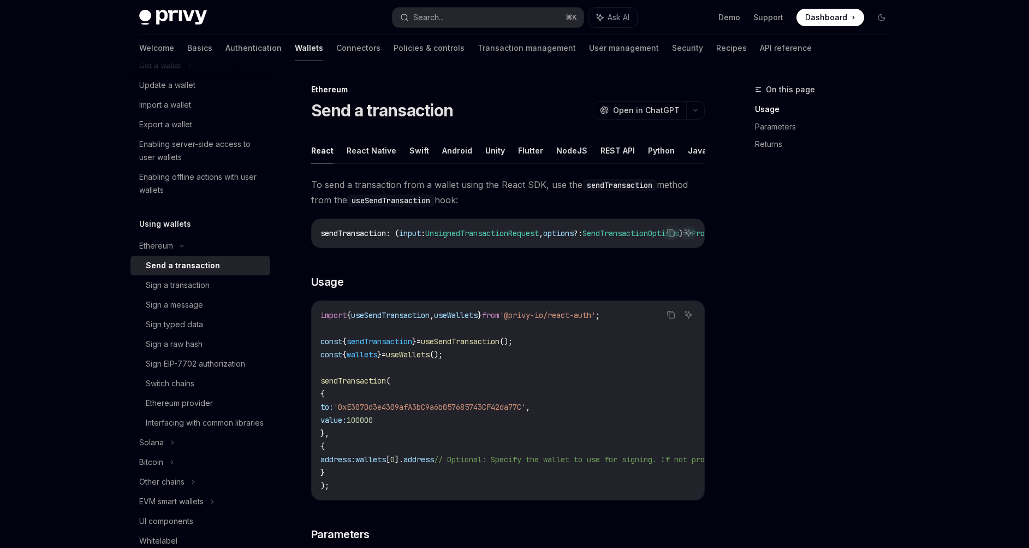
scroll to position [275, 0]
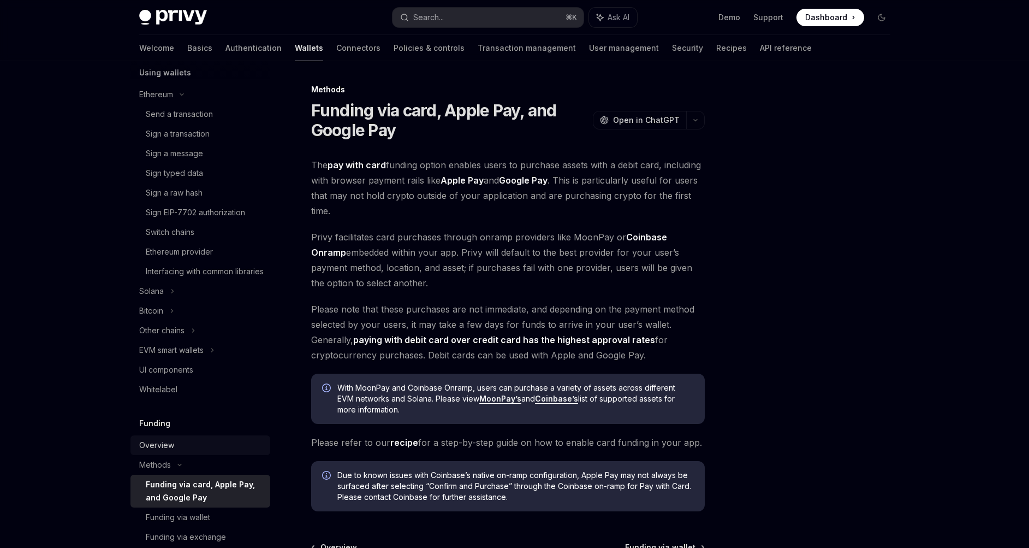
click at [168, 452] on div "Overview" at bounding box center [156, 444] width 35 height 13
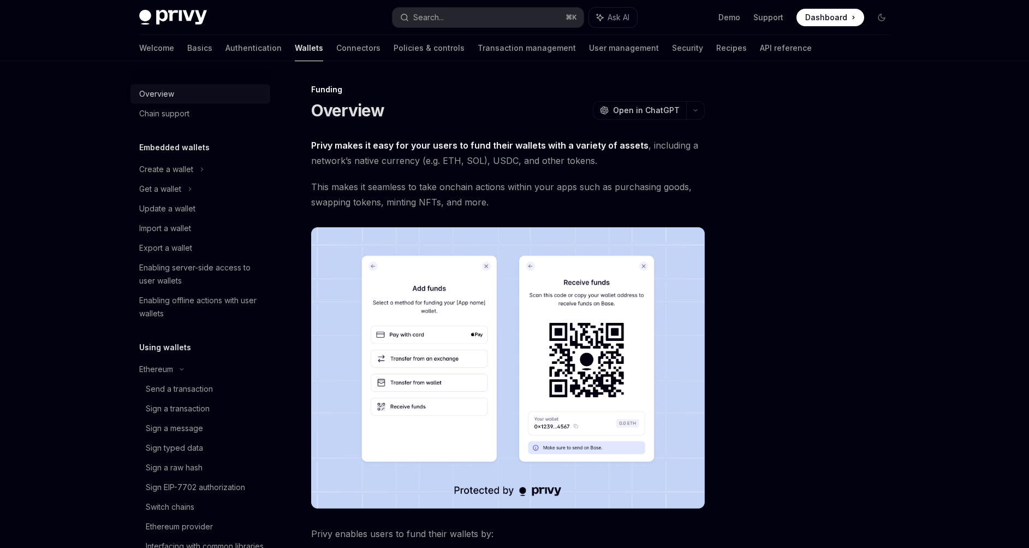
click at [171, 97] on div "Overview" at bounding box center [156, 93] width 35 height 13
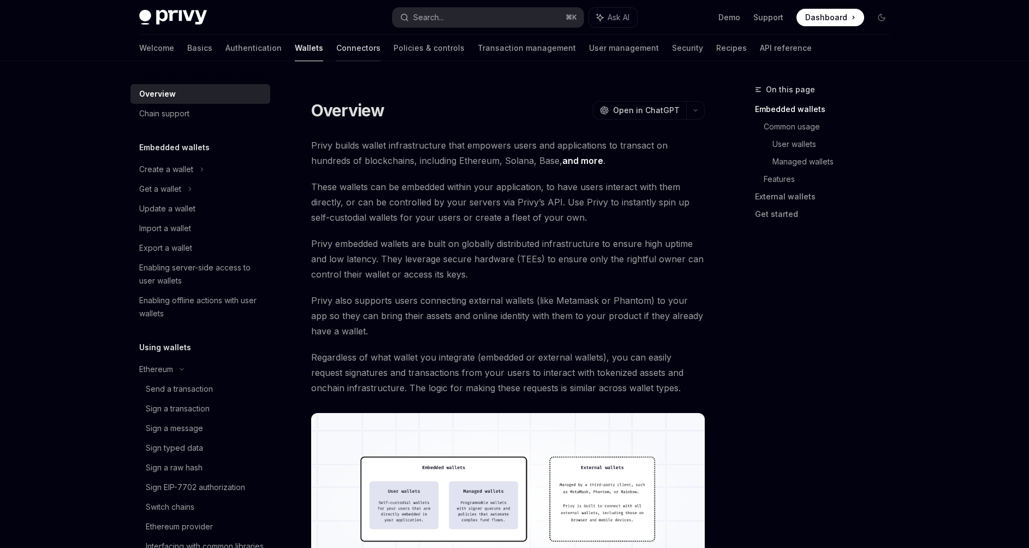
click at [336, 46] on link "Connectors" at bounding box center [358, 48] width 44 height 26
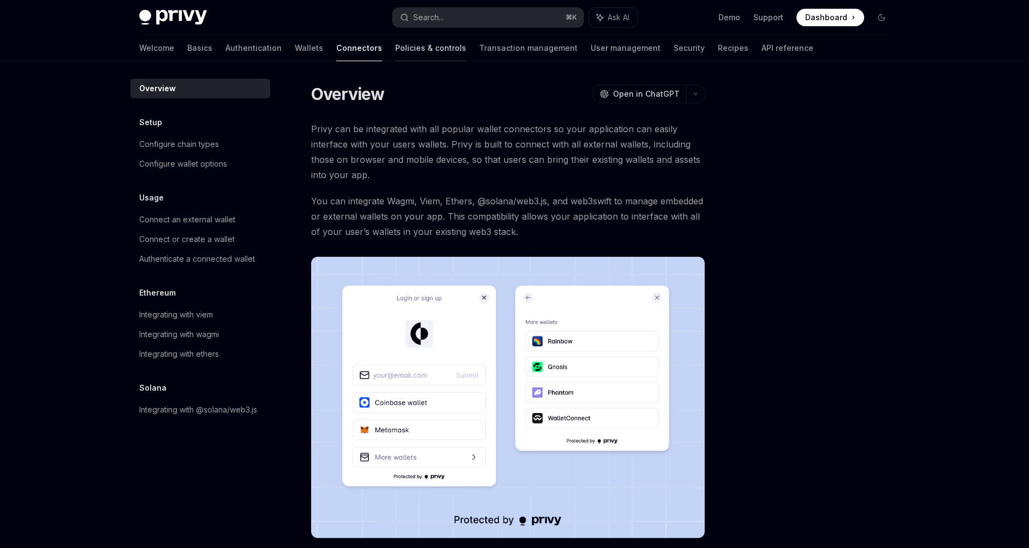
click at [395, 52] on link "Policies & controls" at bounding box center [430, 48] width 71 height 26
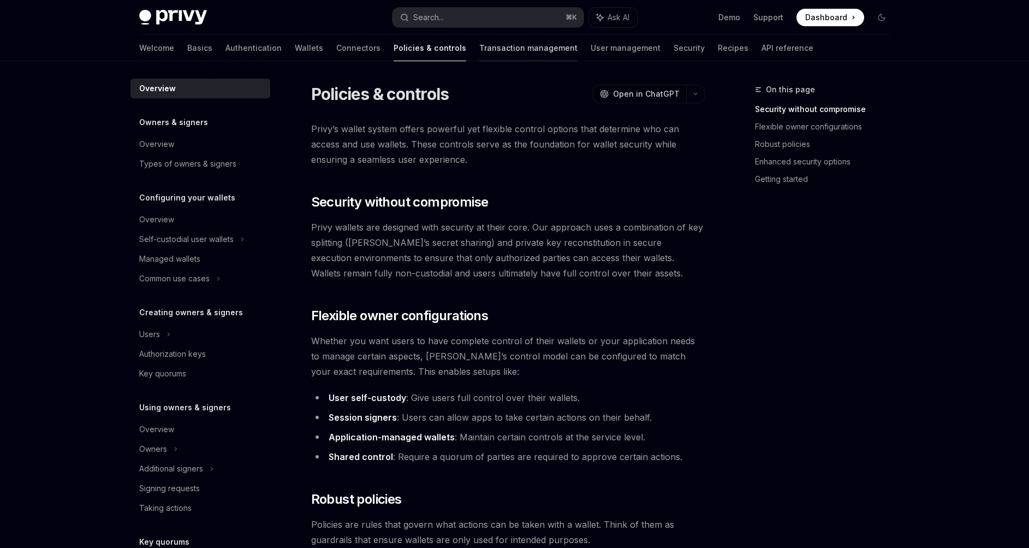
click at [479, 50] on link "Transaction management" at bounding box center [528, 48] width 98 height 26
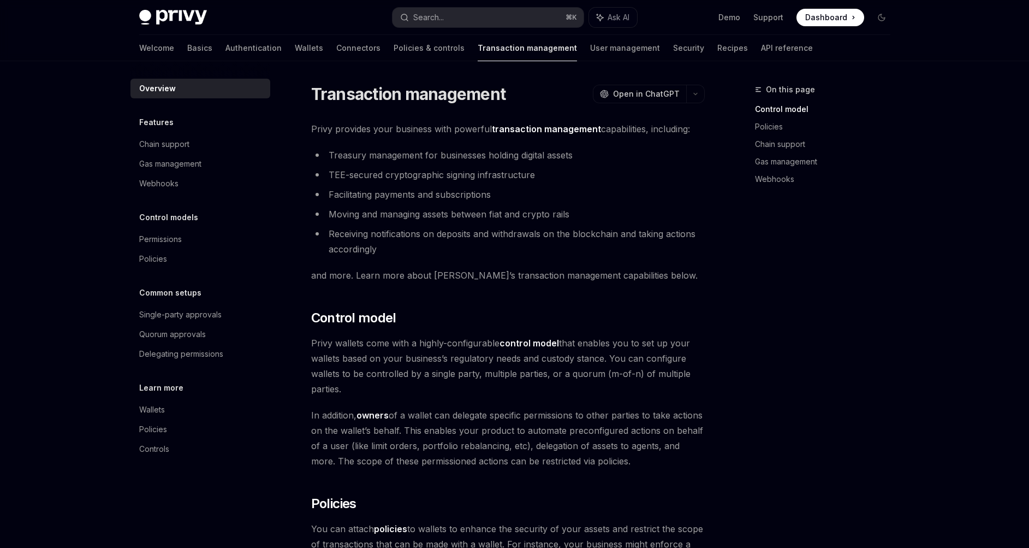
click at [525, 54] on div "Welcome Basics Authentication Wallets Connectors Policies & controls Transactio…" at bounding box center [476, 48] width 674 height 26
click at [590, 52] on link "User management" at bounding box center [625, 48] width 70 height 26
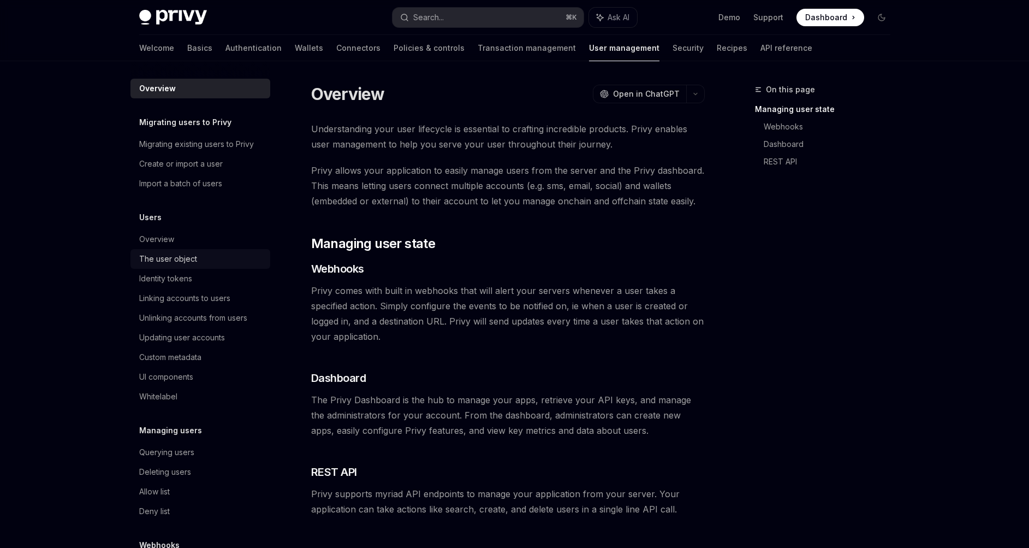
click at [154, 257] on div "The user object" at bounding box center [168, 258] width 58 height 13
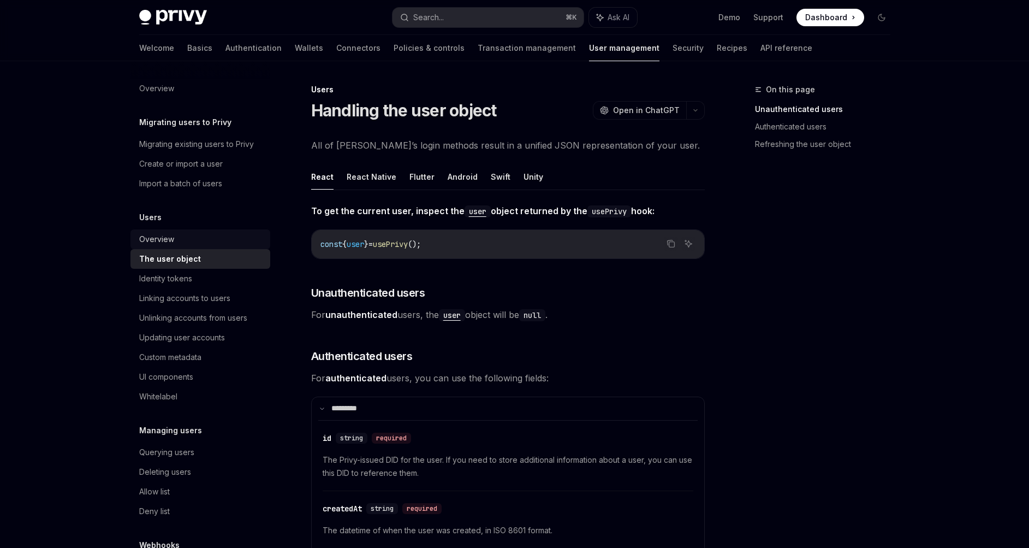
click at [153, 248] on link "Overview" at bounding box center [200, 239] width 140 height 20
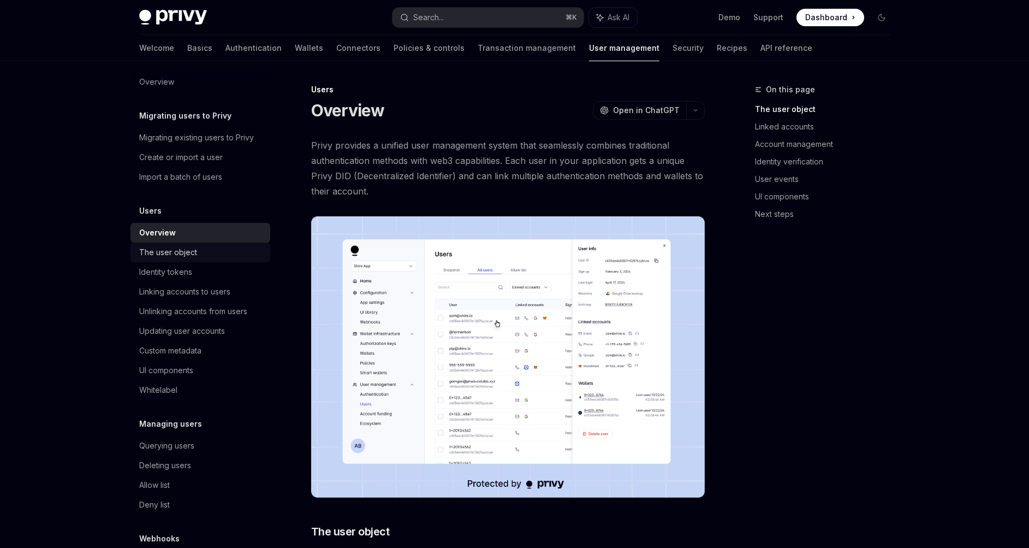
scroll to position [17, 0]
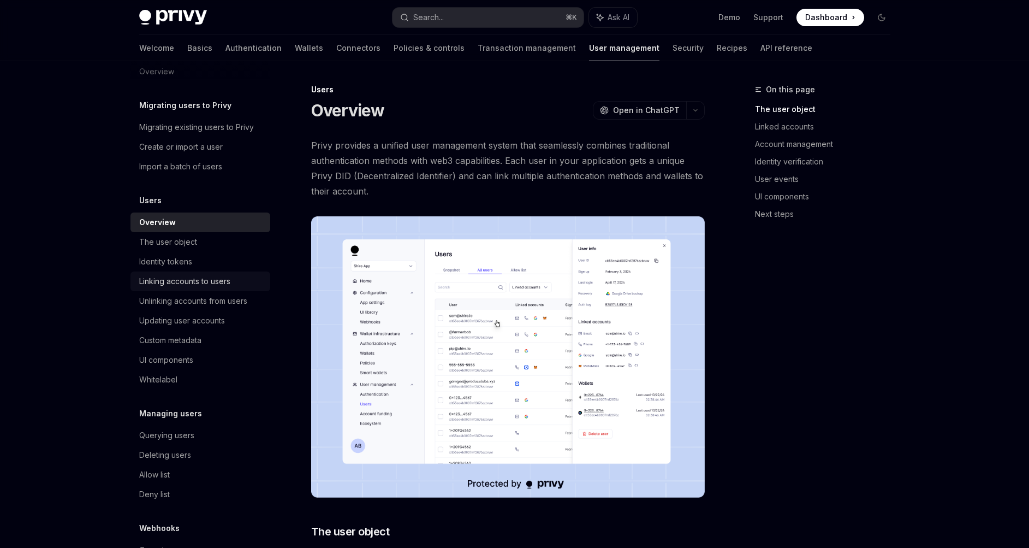
click at [168, 272] on link "Linking accounts to users" at bounding box center [200, 281] width 140 height 20
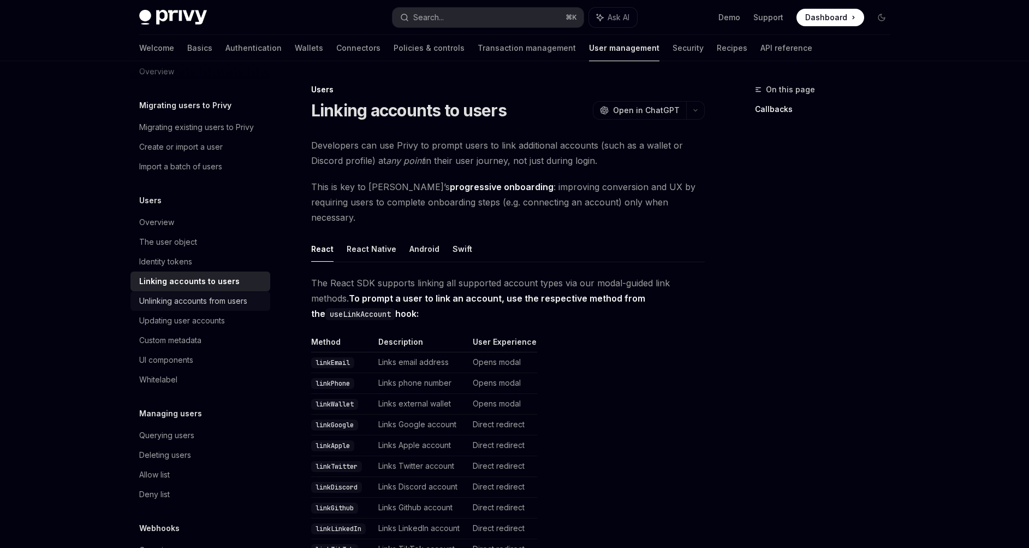
click at [170, 300] on div "Unlinking accounts from users" at bounding box center [193, 300] width 108 height 13
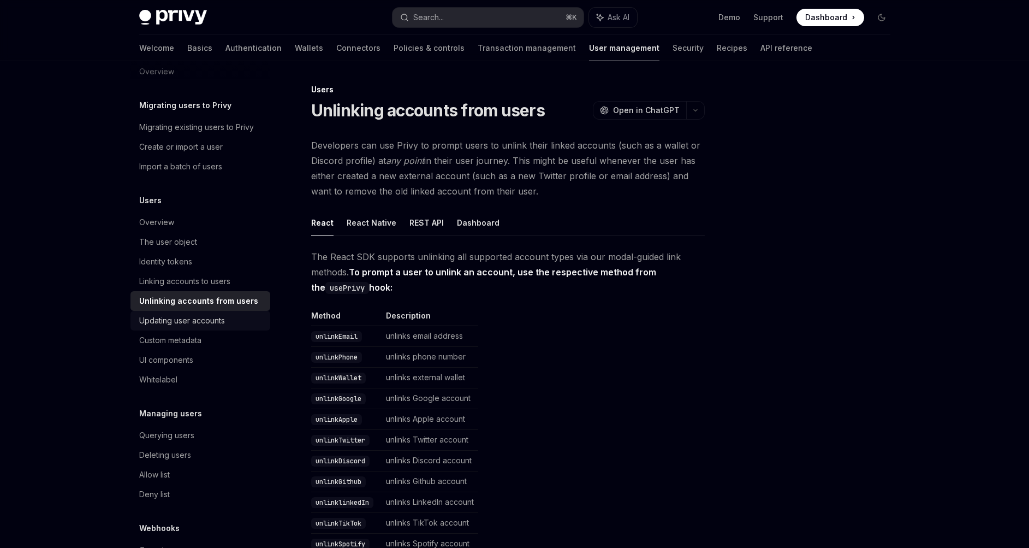
click at [170, 320] on div "Updating user accounts" at bounding box center [182, 320] width 86 height 13
type textarea "*"
